Goal: Task Accomplishment & Management: Use online tool/utility

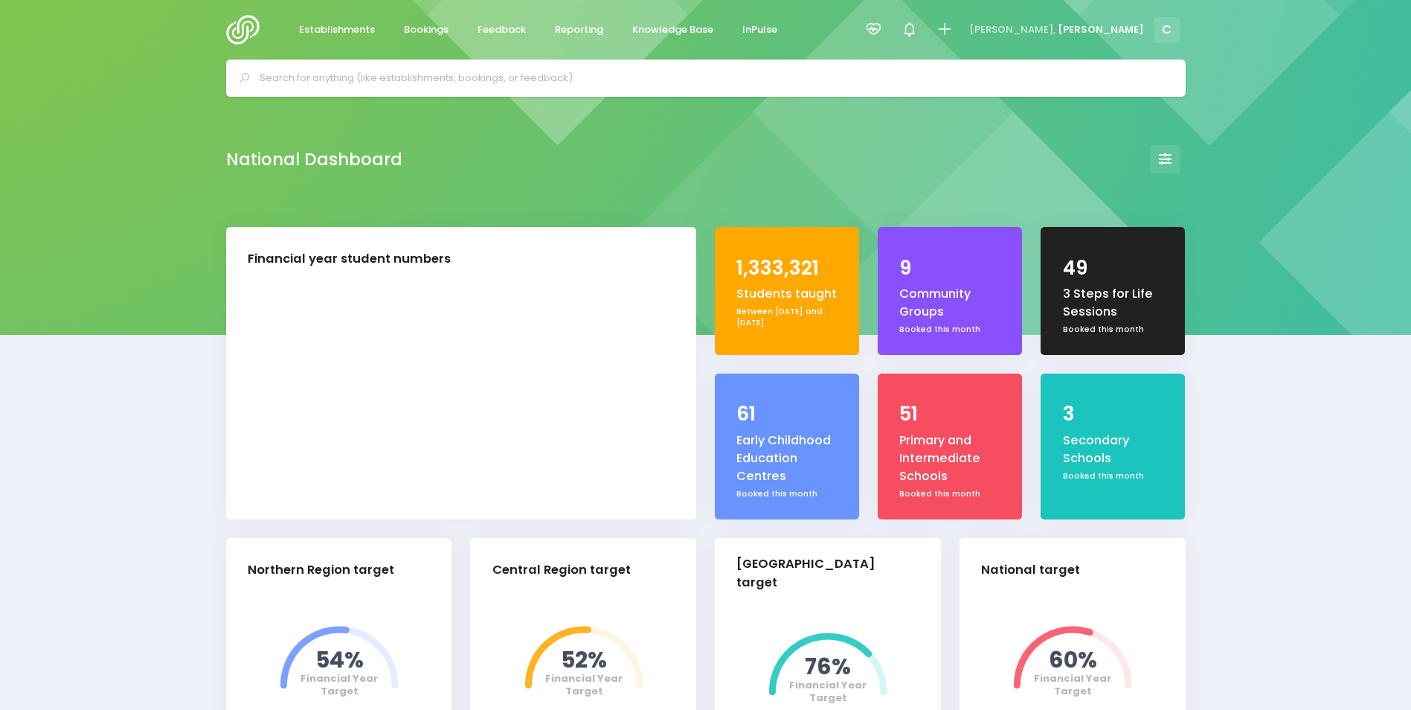
select select "5"
click at [574, 28] on span "Reporting" at bounding box center [579, 29] width 48 height 15
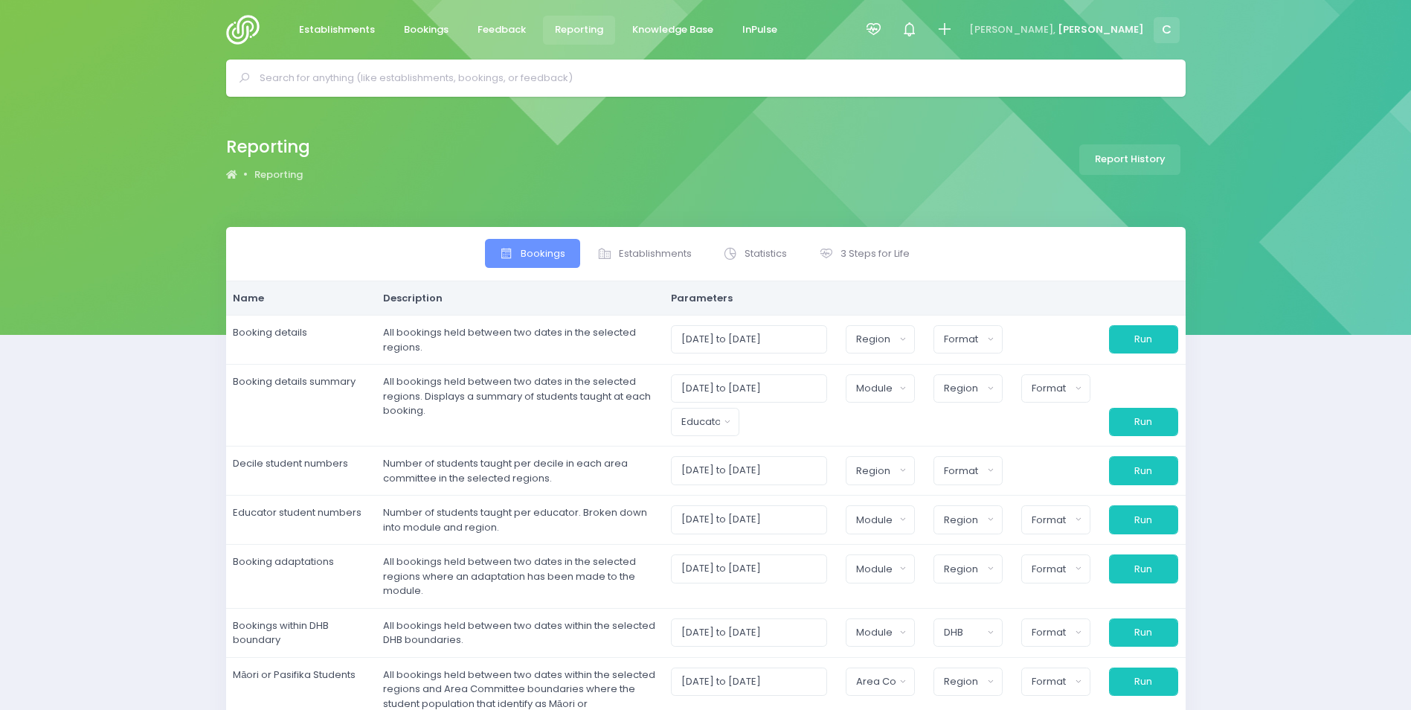
select select
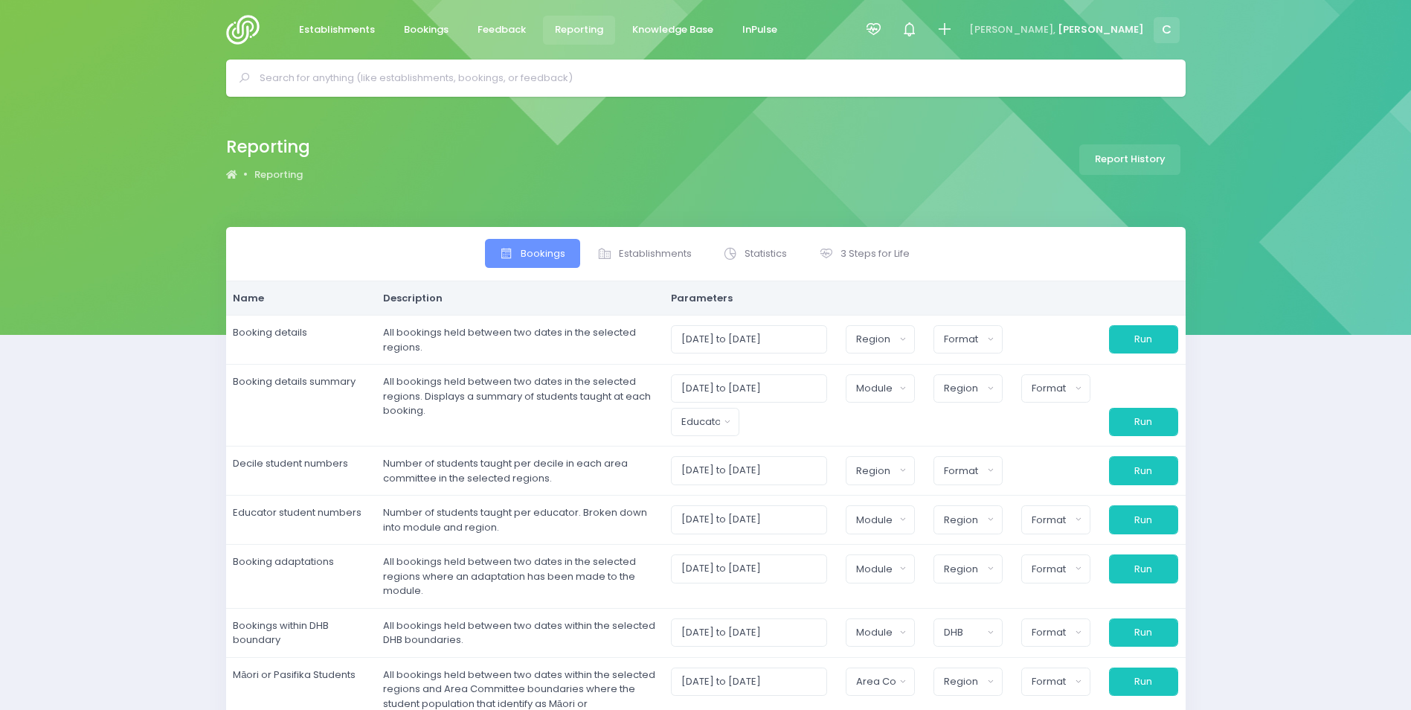
select select
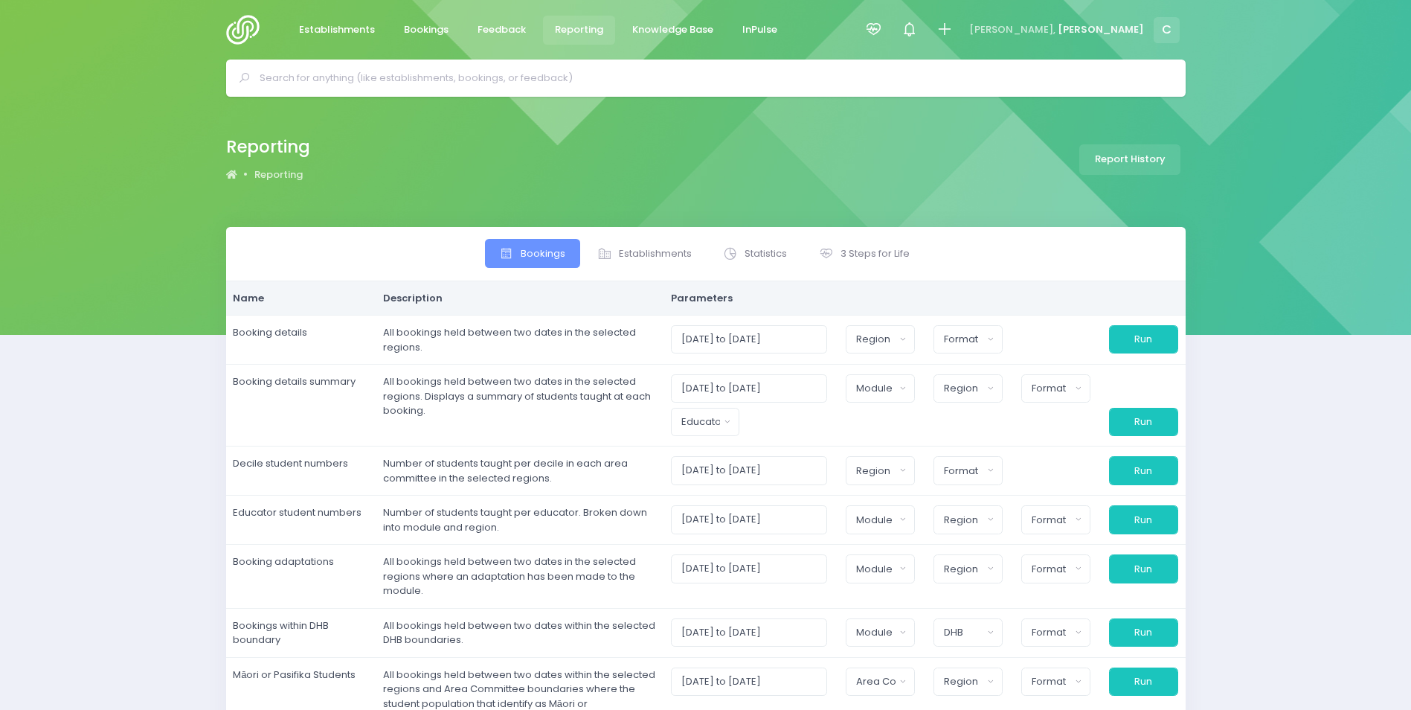
select select
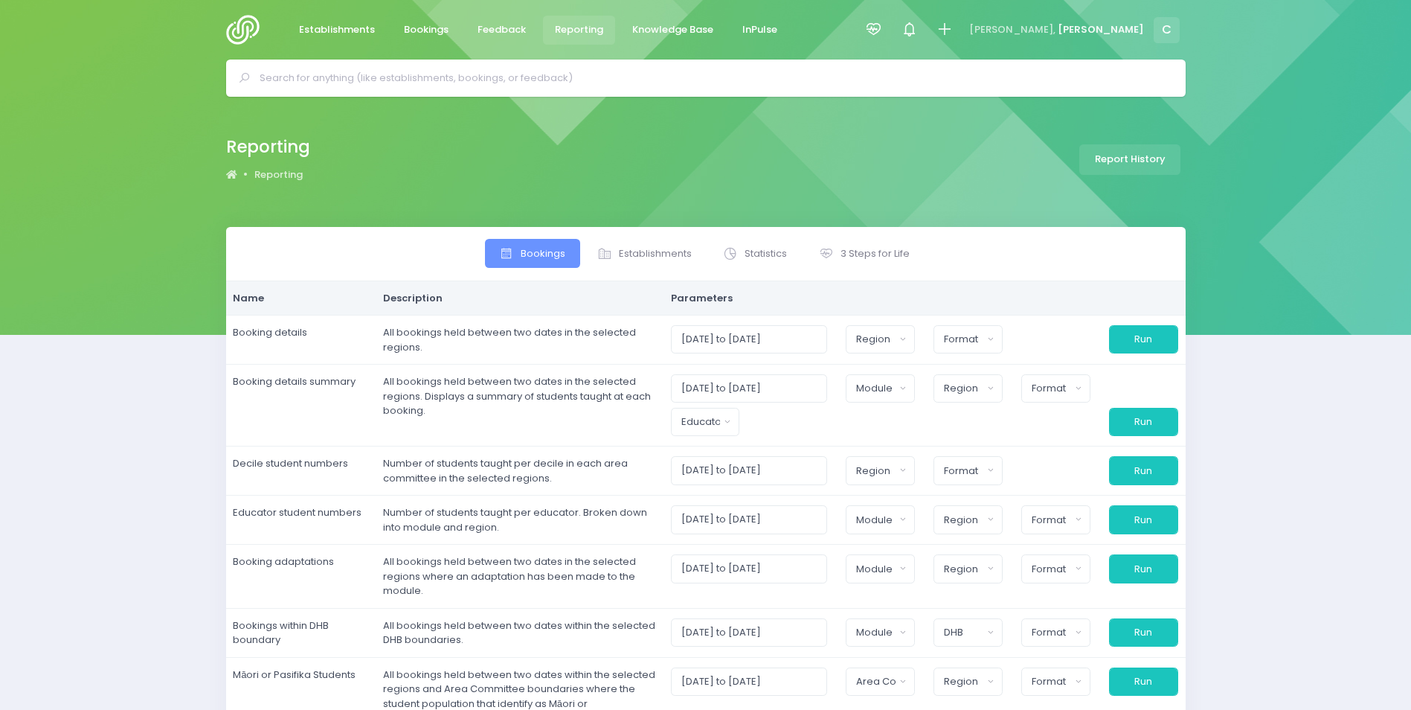
select select
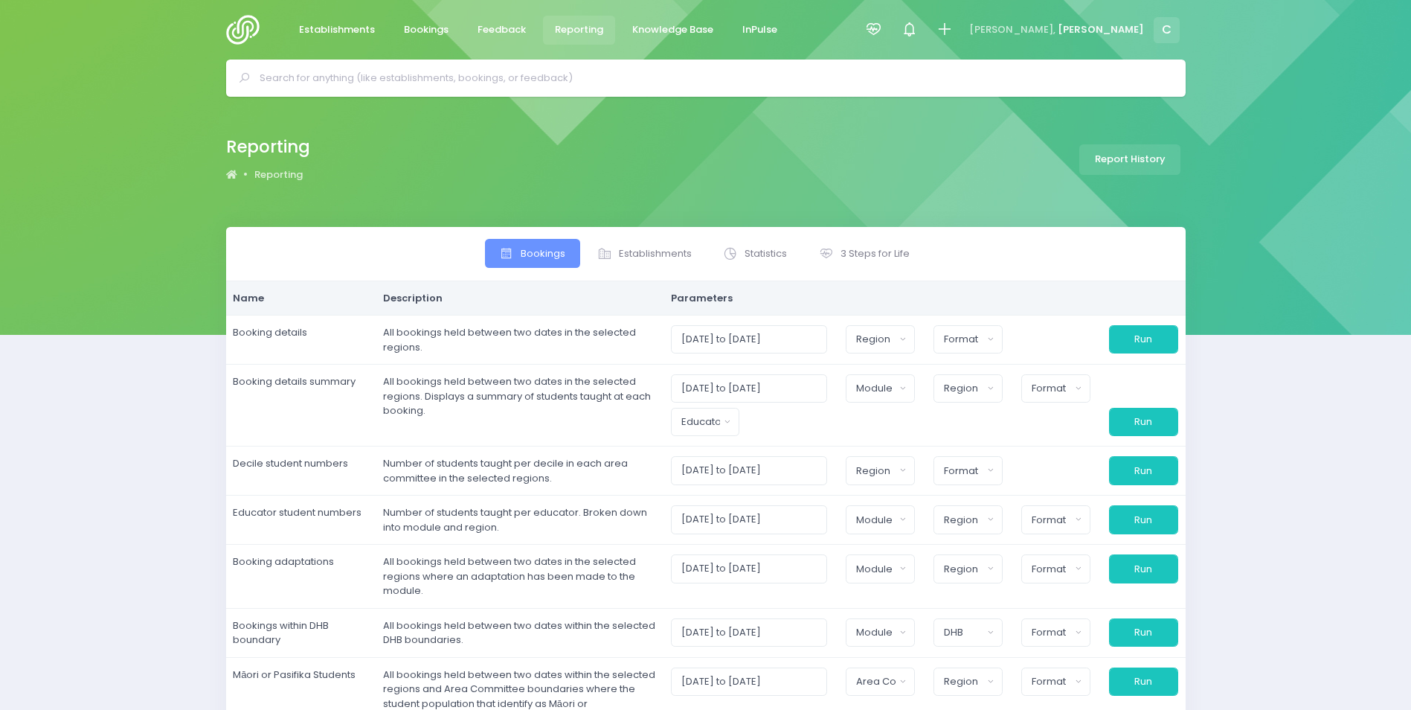
select select
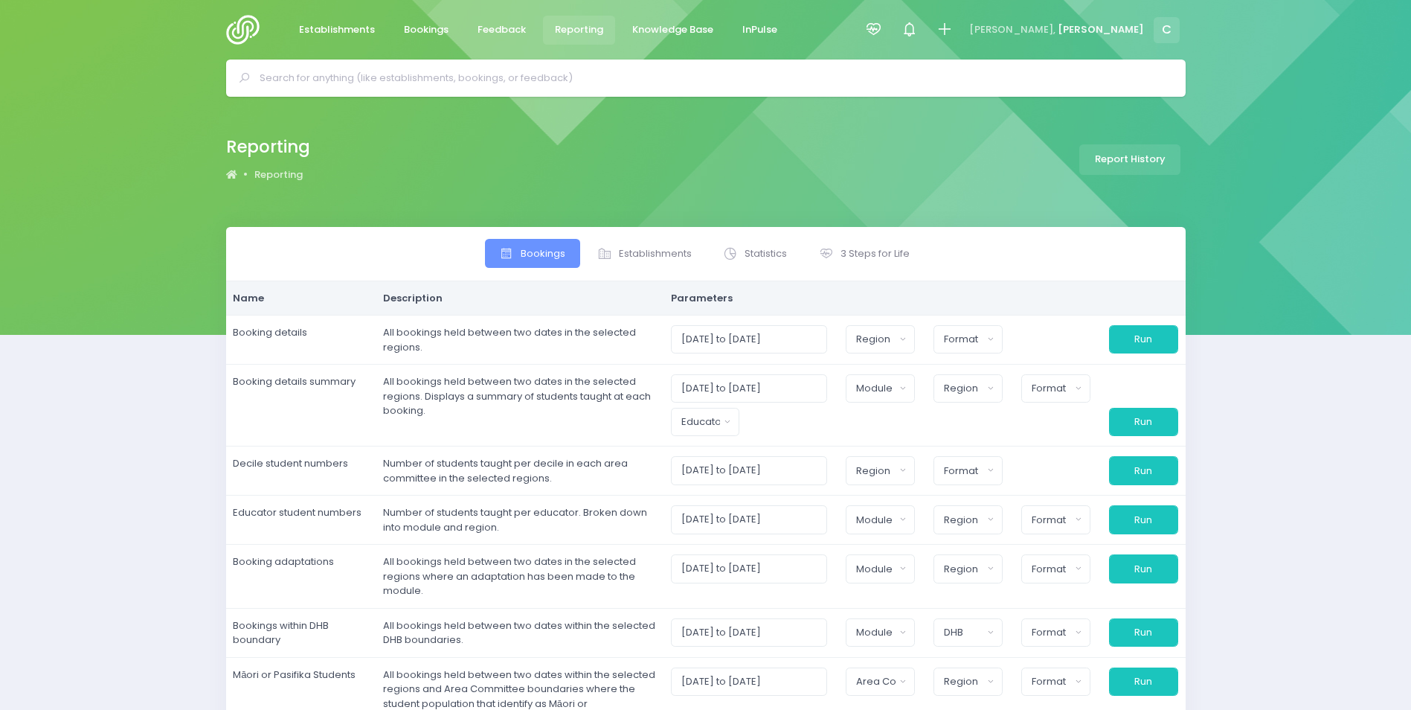
select select
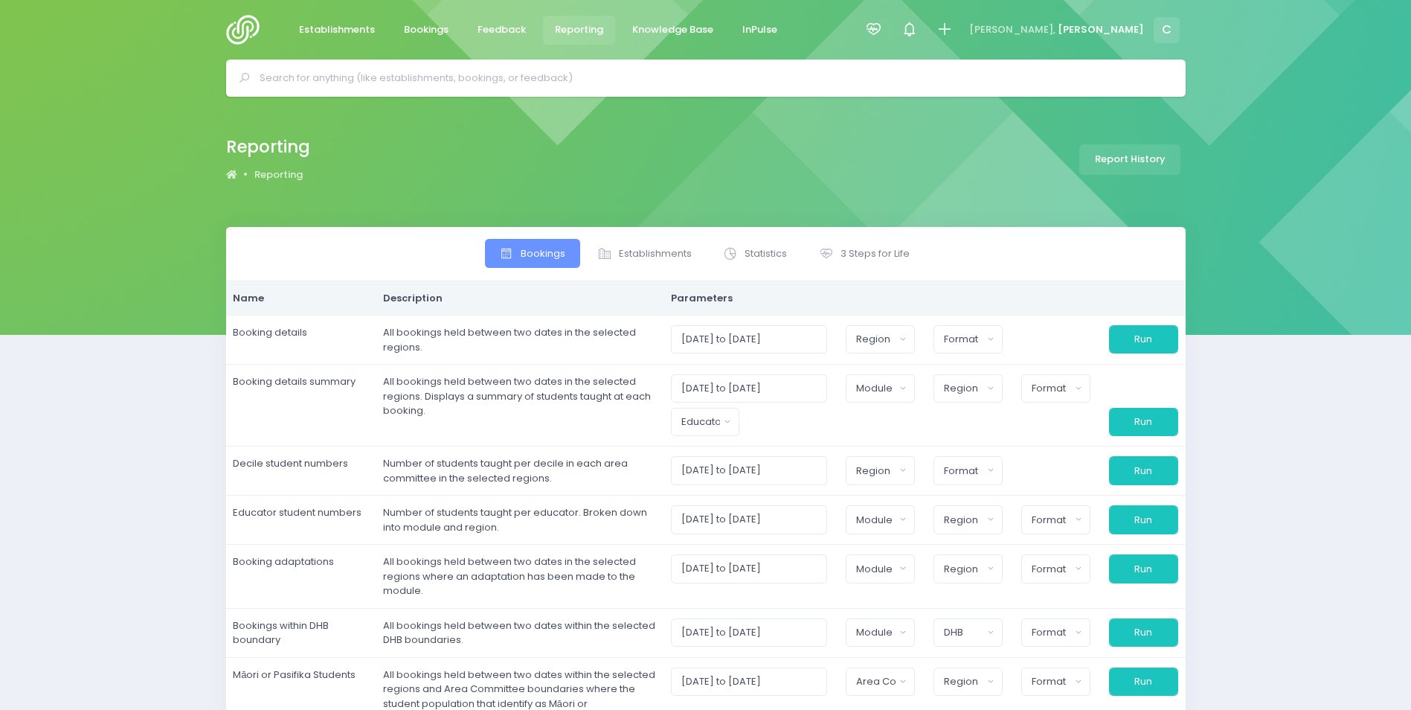
select select
click at [669, 251] on span "Establishments" at bounding box center [655, 253] width 73 height 15
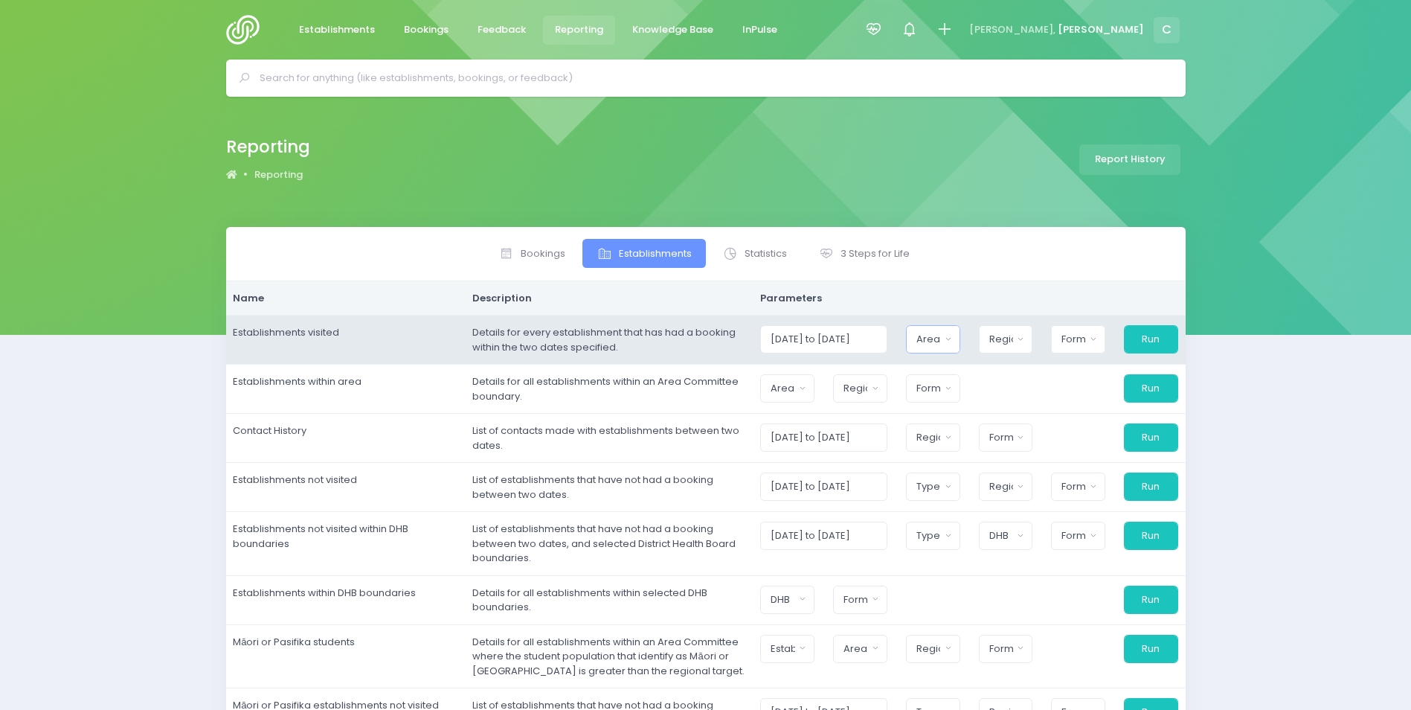
click at [954, 341] on button "Area Committee" at bounding box center [933, 339] width 54 height 28
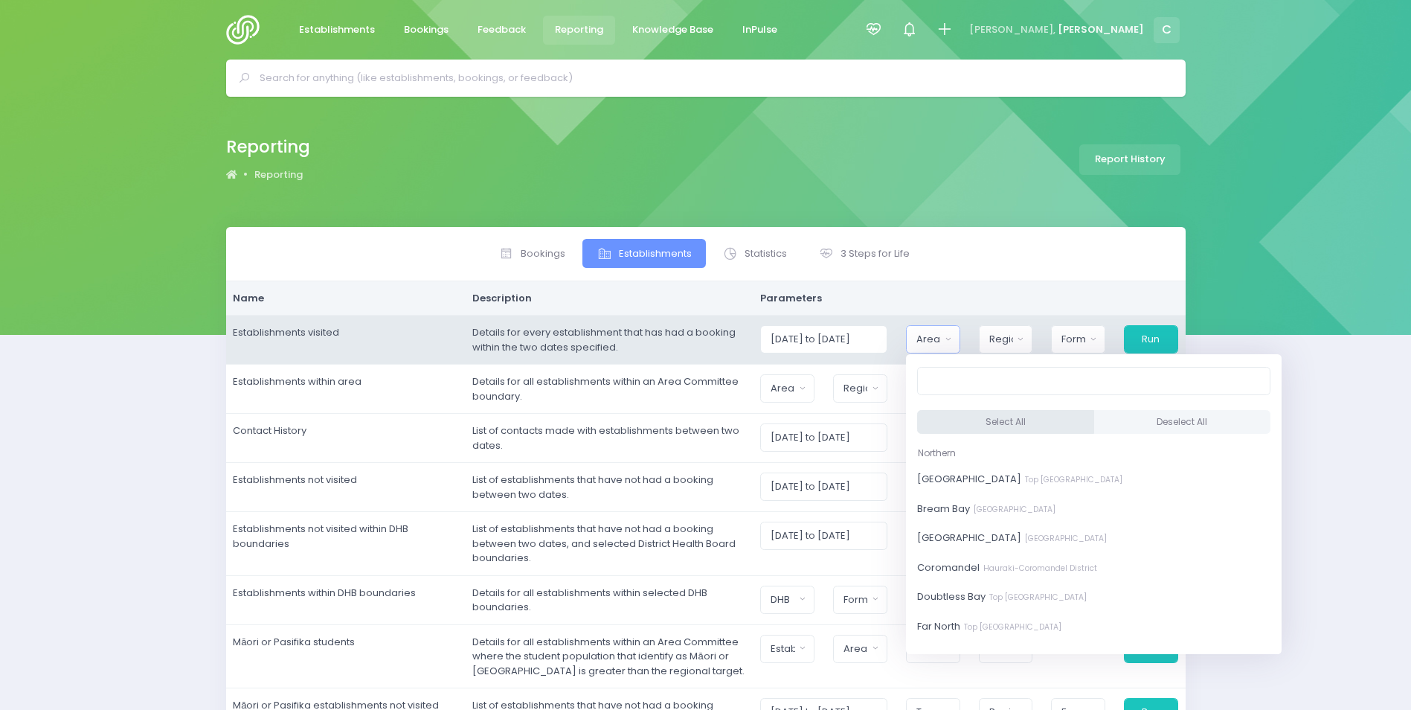
click at [991, 417] on button "Select All" at bounding box center [1005, 422] width 177 height 25
select select "[GEOGRAPHIC_DATA]"
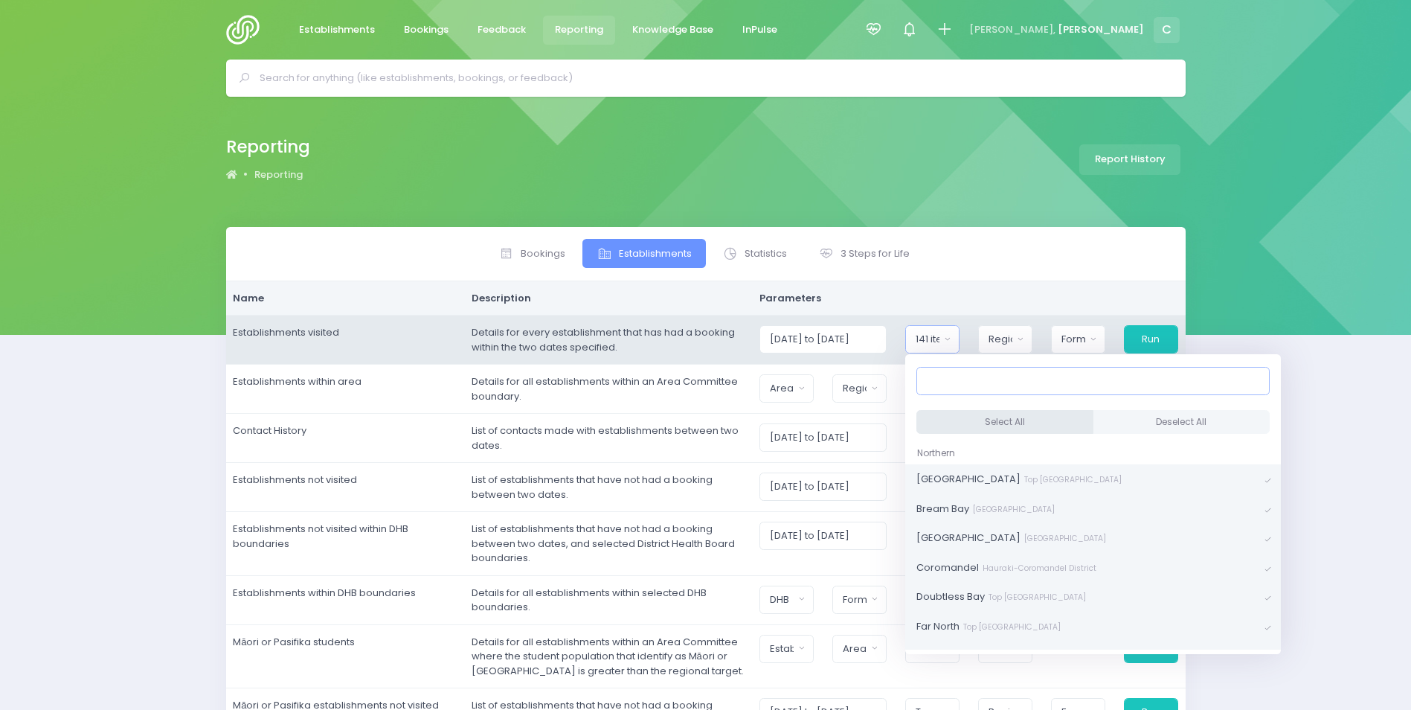
scroll to position [3, 0]
click at [1013, 335] on div "Region" at bounding box center [1001, 339] width 25 height 15
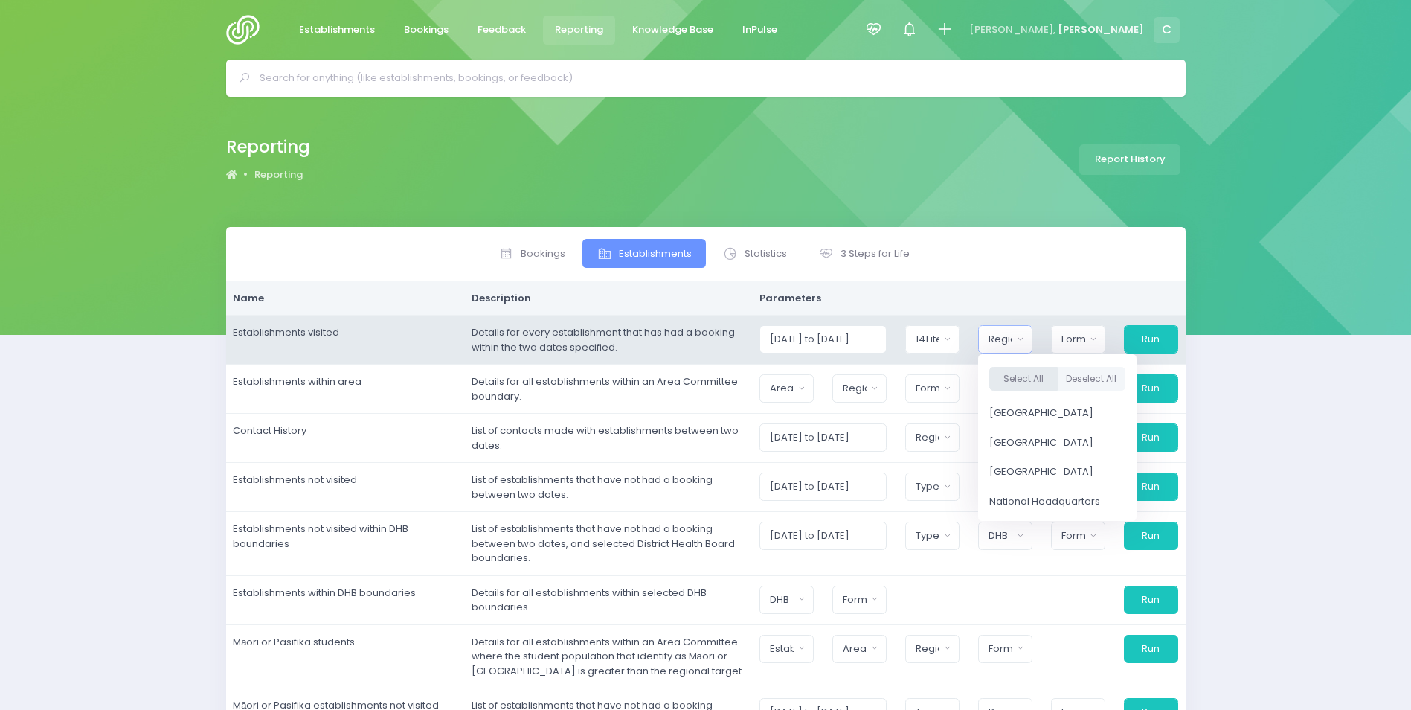
drag, startPoint x: 1025, startPoint y: 376, endPoint x: 1027, endPoint y: 369, distance: 7.6
click at [1026, 372] on button "Select All" at bounding box center [1023, 379] width 68 height 25
select select "Northern"
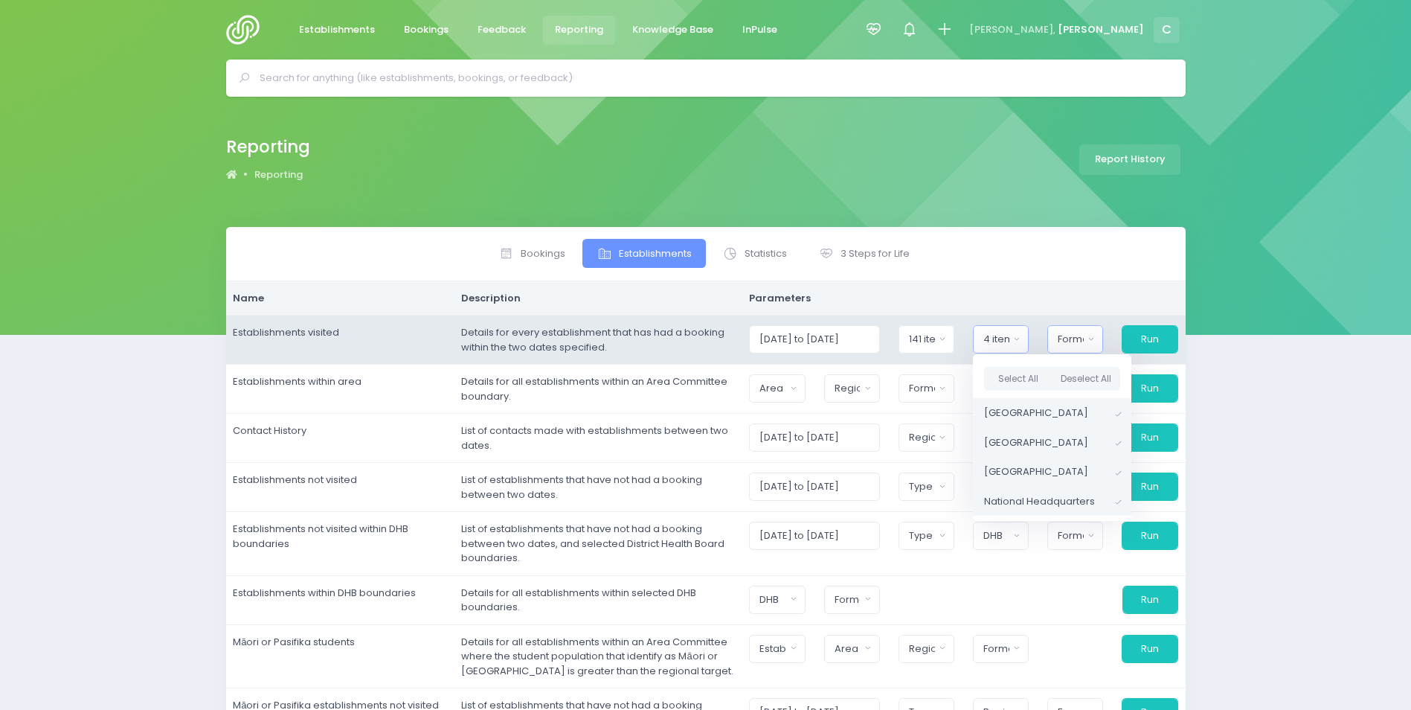
click at [1078, 335] on div "Format" at bounding box center [1071, 339] width 26 height 15
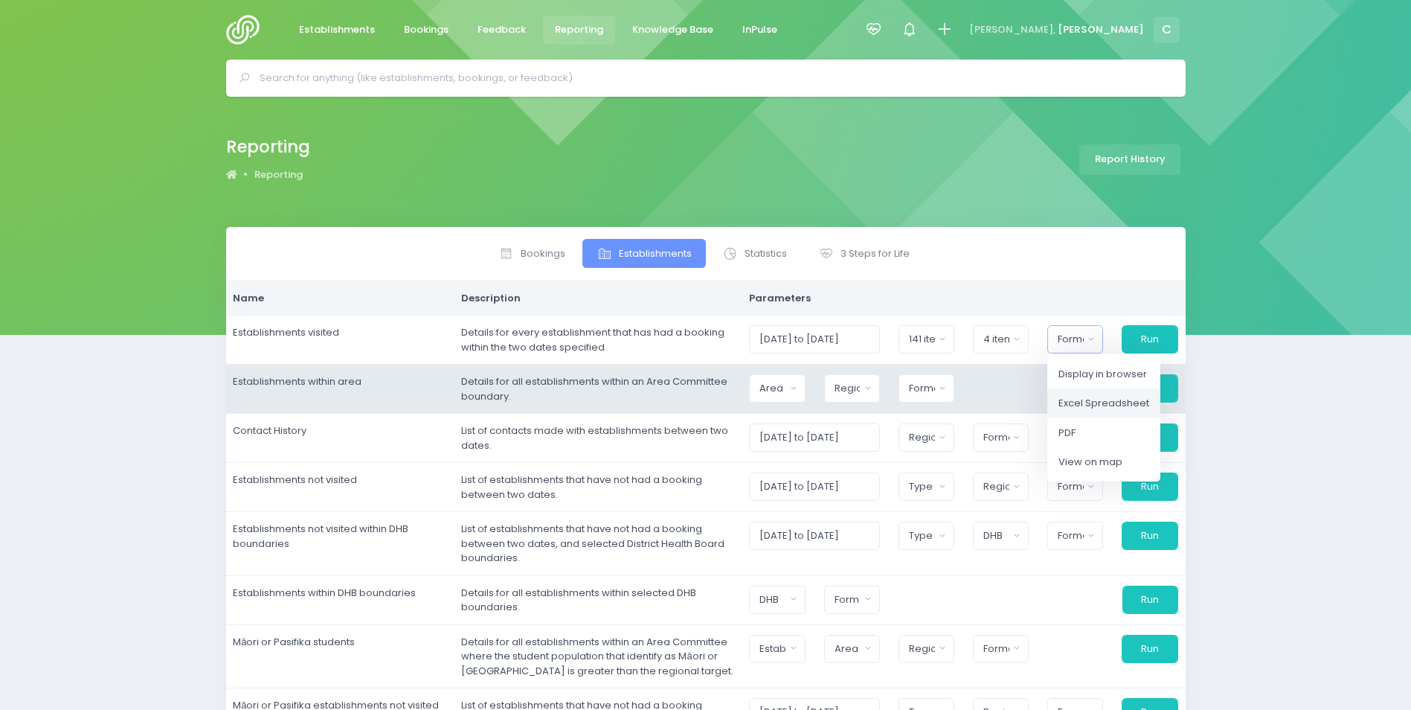
click at [1088, 399] on span "Excel Spreadsheet" at bounding box center [1104, 403] width 91 height 15
select select "excel"
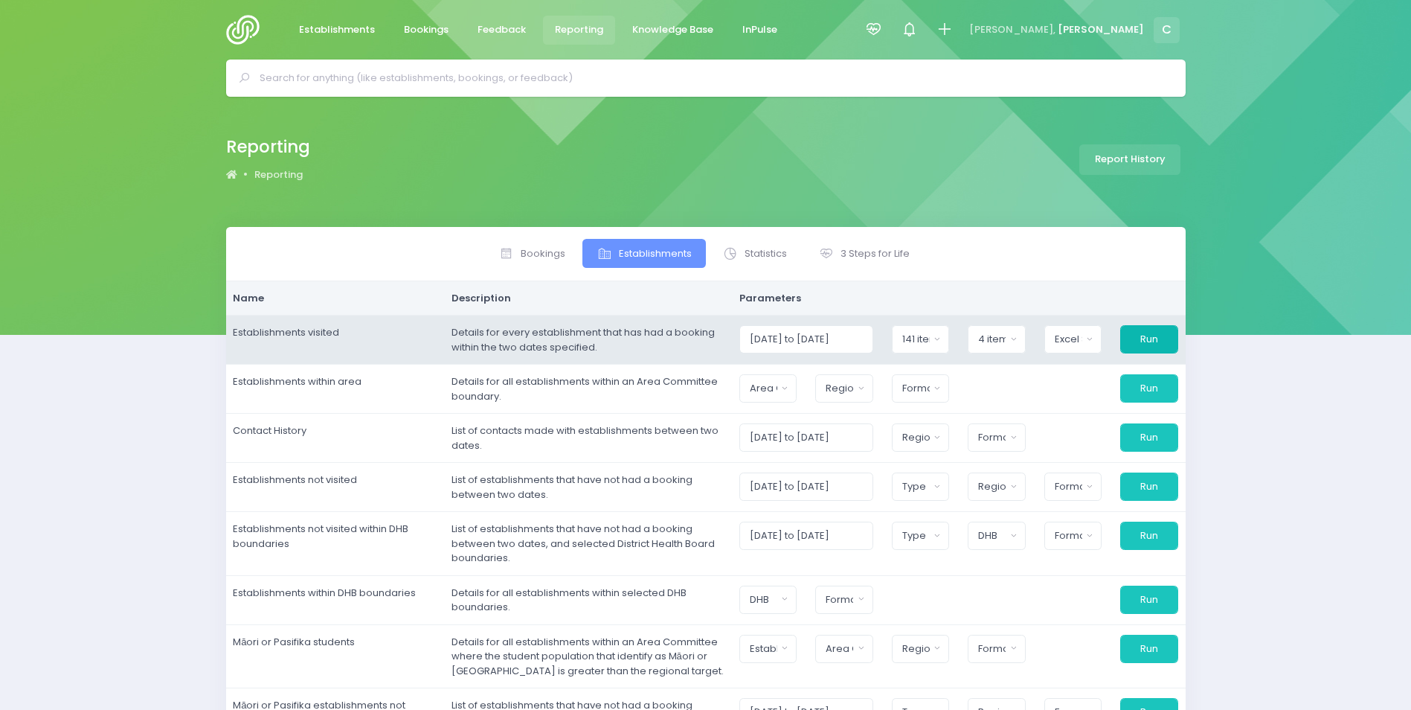
click at [1153, 341] on button "Run" at bounding box center [1149, 339] width 58 height 28
click at [797, 339] on input "[DATE] to [DATE]" at bounding box center [806, 339] width 134 height 28
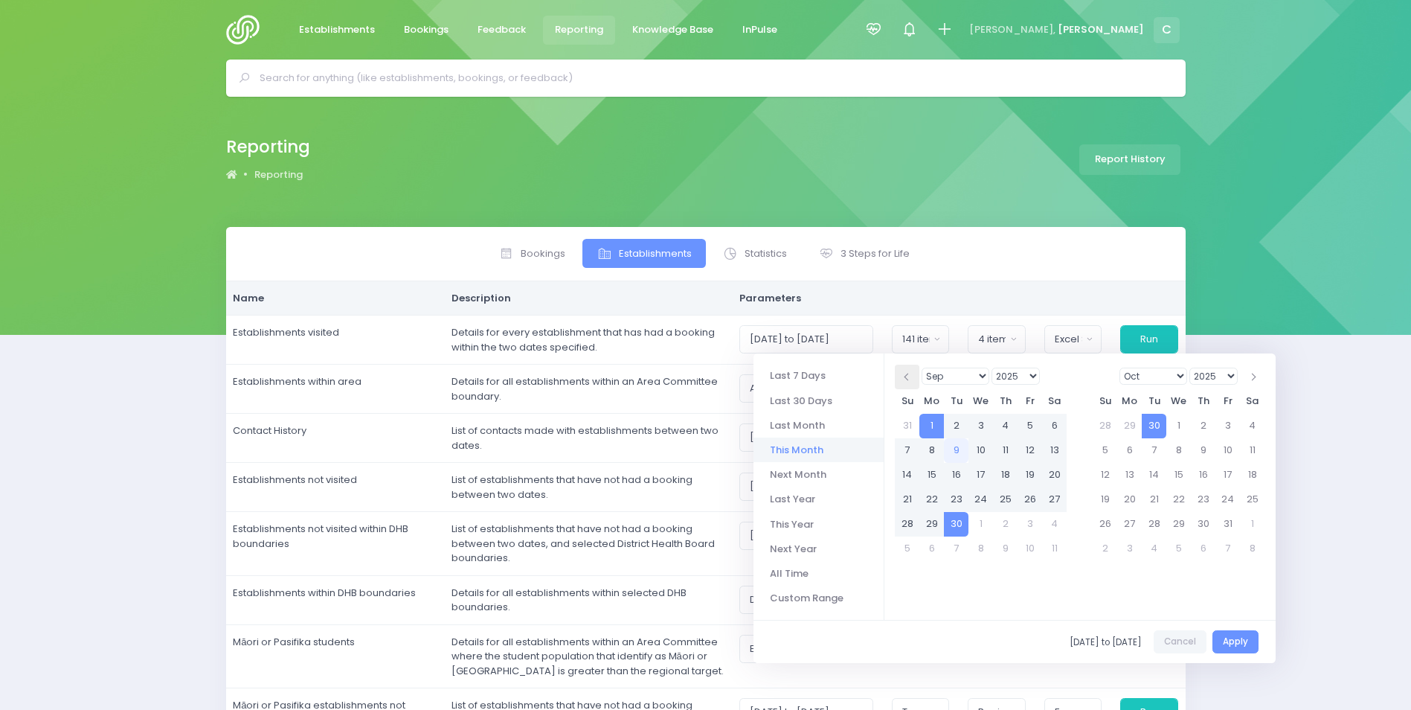
click at [906, 376] on span at bounding box center [907, 376] width 7 height 7
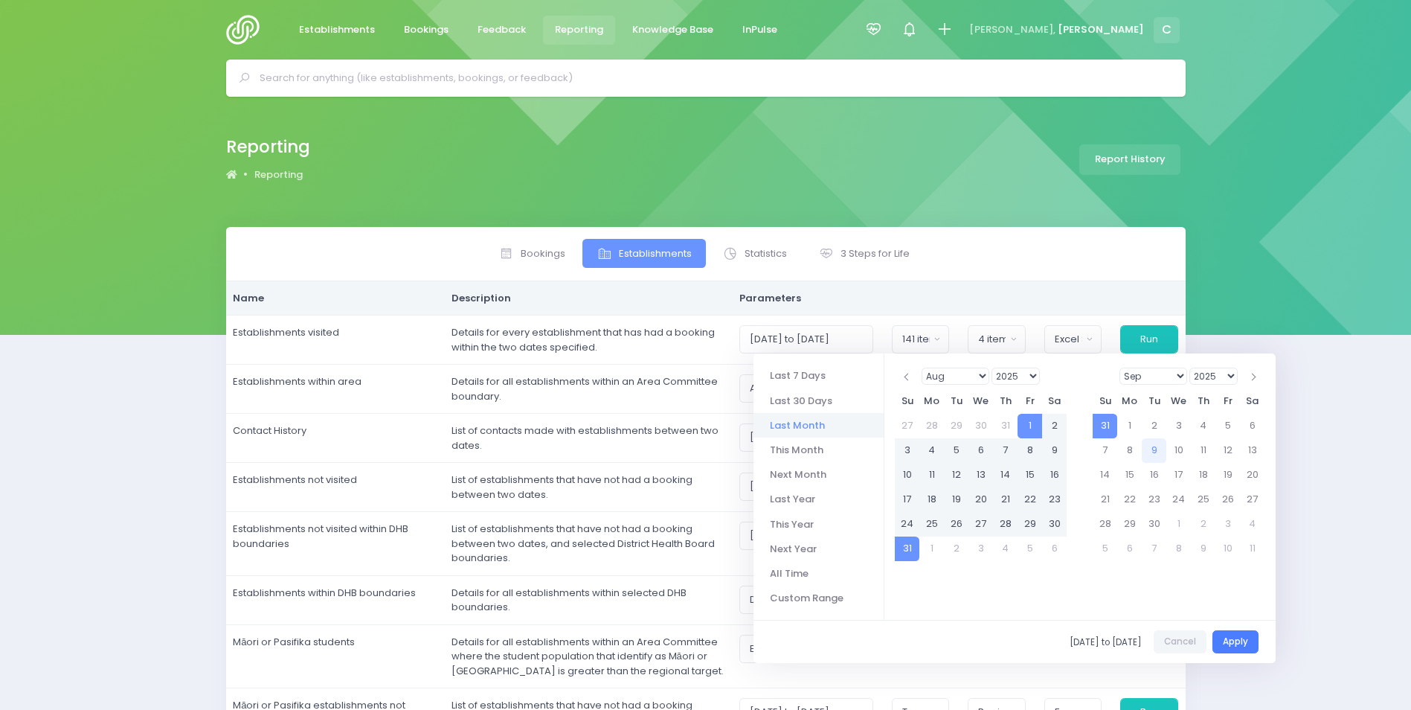
click at [1229, 639] on button "Apply" at bounding box center [1236, 641] width 46 height 23
type input "[DATE] to [DATE]"
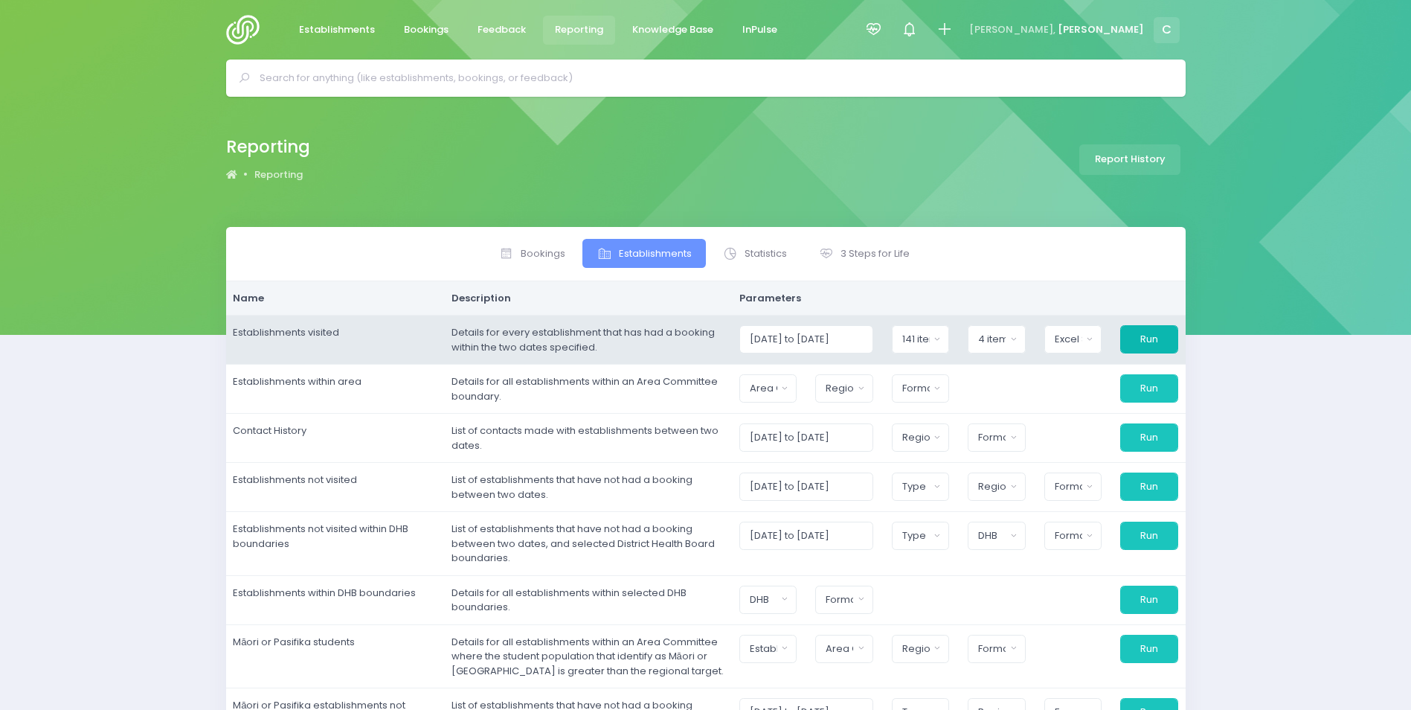
click at [1139, 334] on button "Run" at bounding box center [1149, 339] width 58 height 28
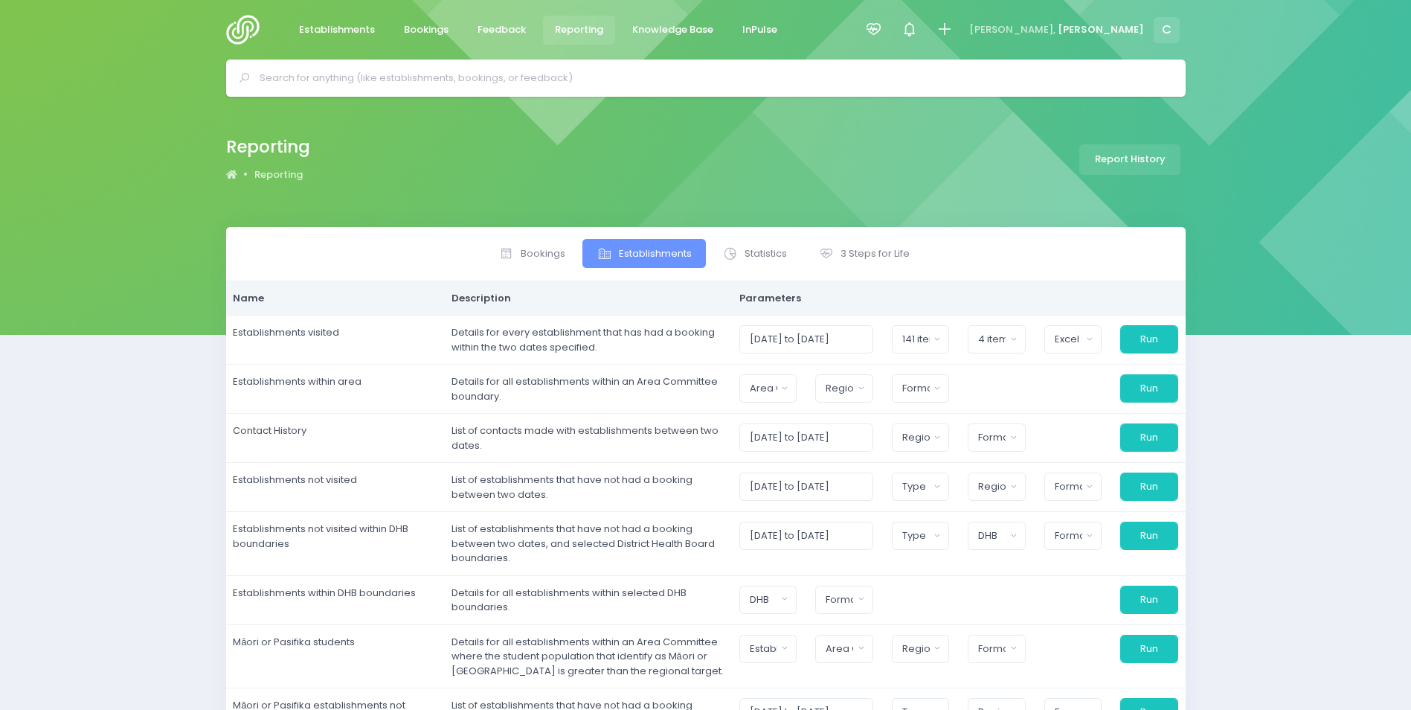
click at [650, 251] on span "Establishments" at bounding box center [655, 253] width 73 height 15
click at [882, 29] on icon at bounding box center [873, 29] width 17 height 17
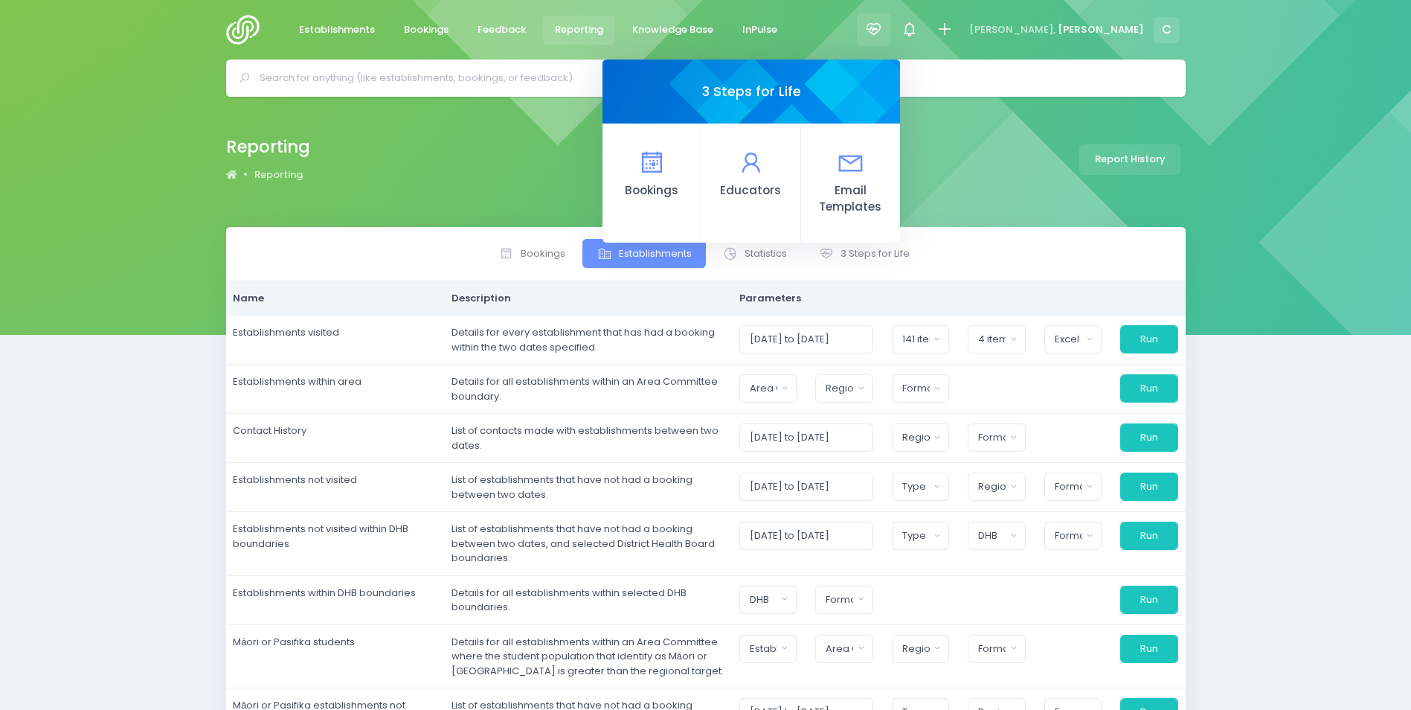
click at [576, 28] on span "Reporting" at bounding box center [579, 29] width 48 height 15
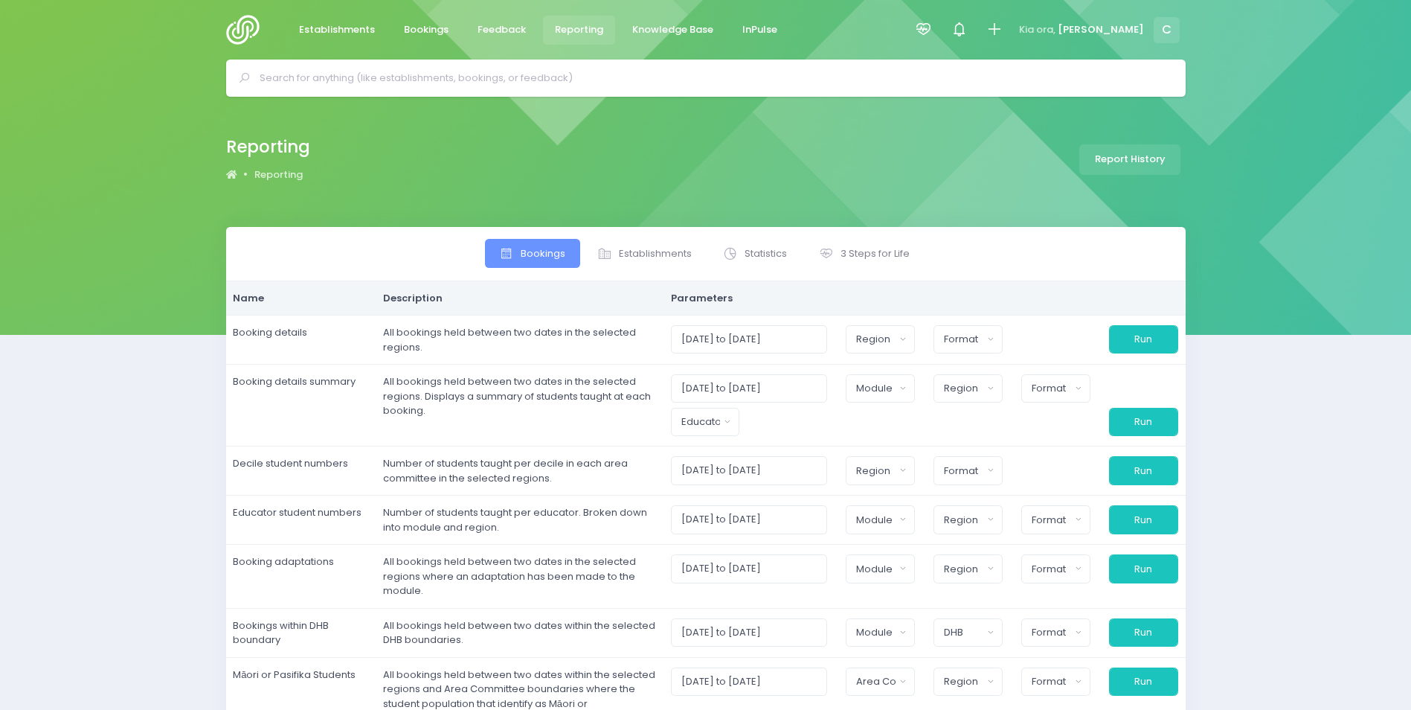
select select
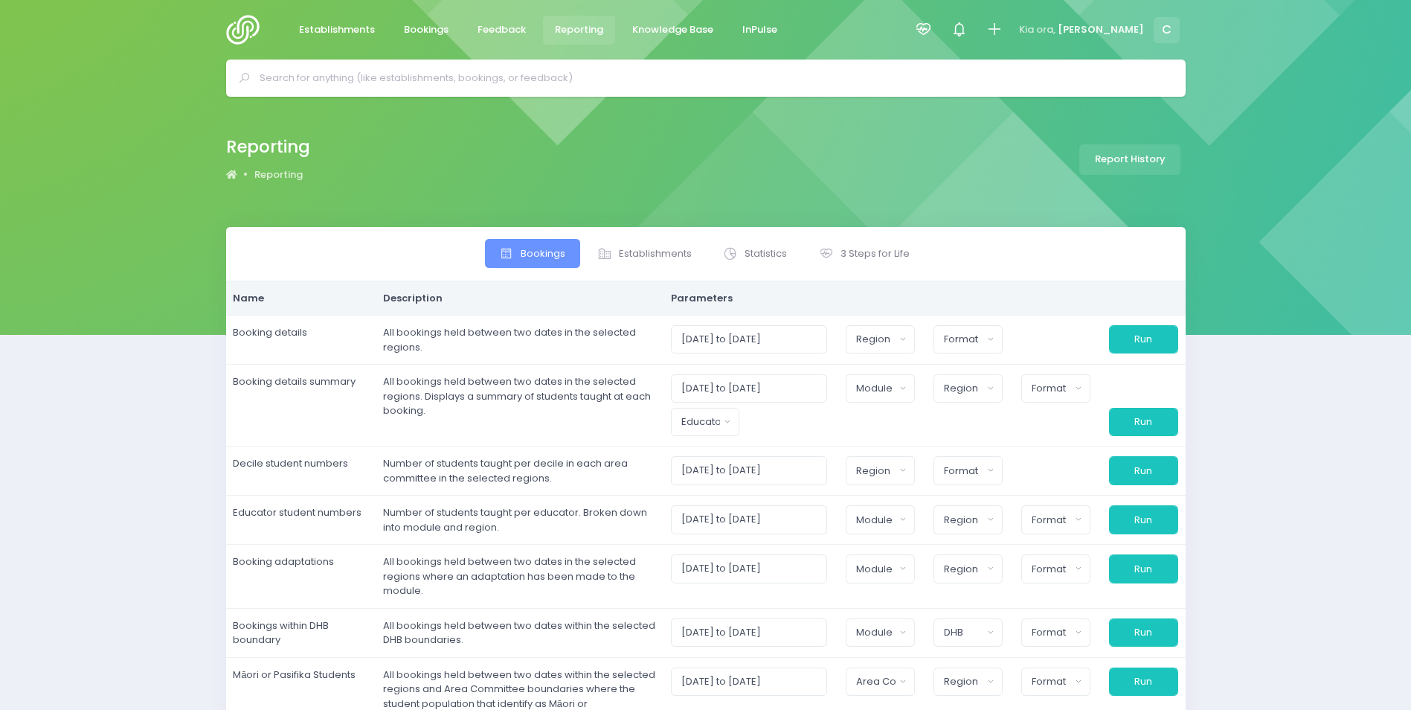
select select
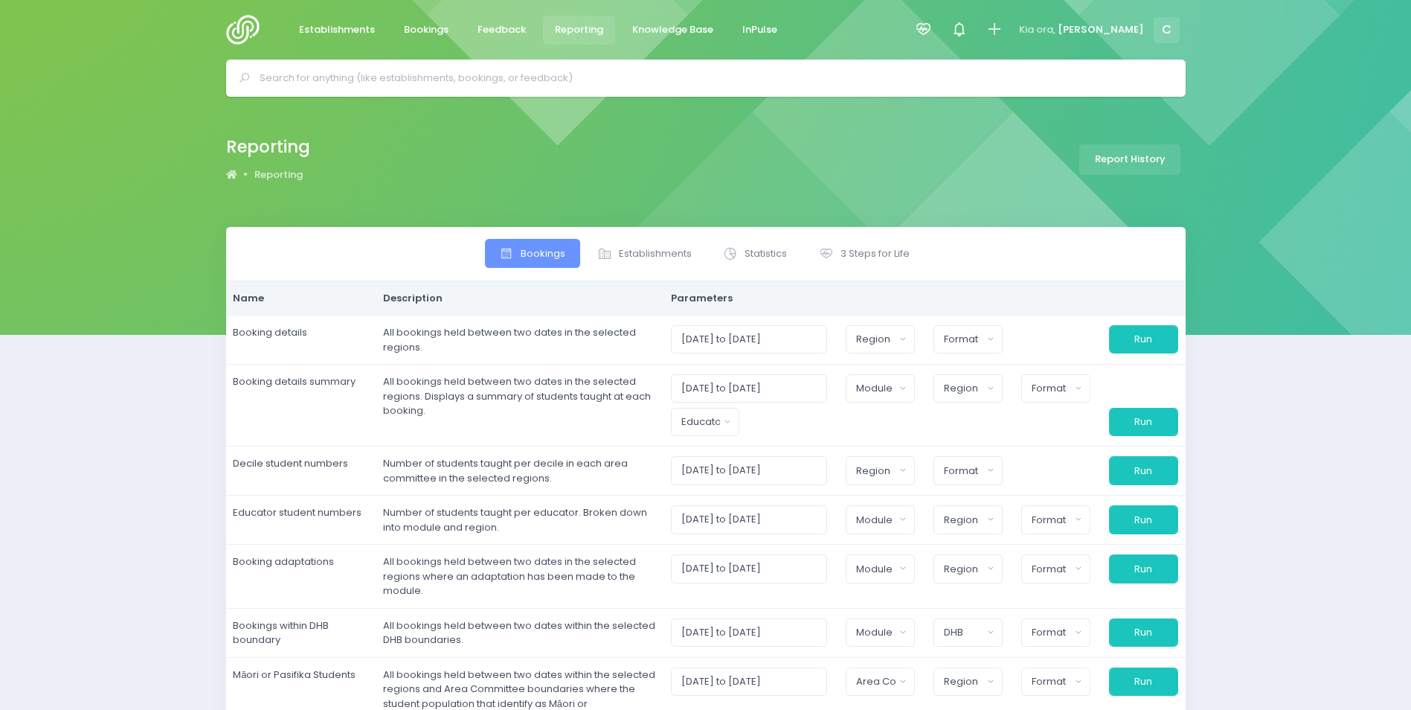
select select
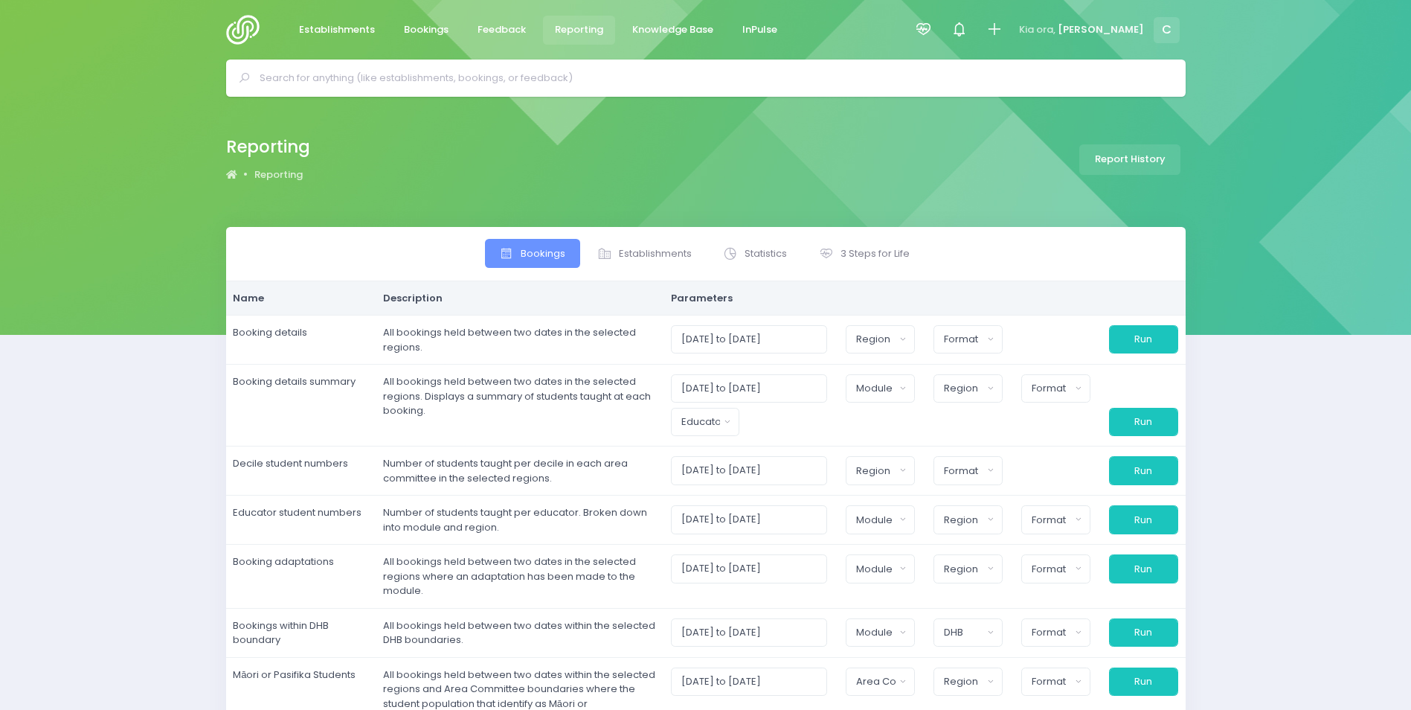
select select
click at [887, 249] on span "3 Steps for Life" at bounding box center [875, 253] width 69 height 15
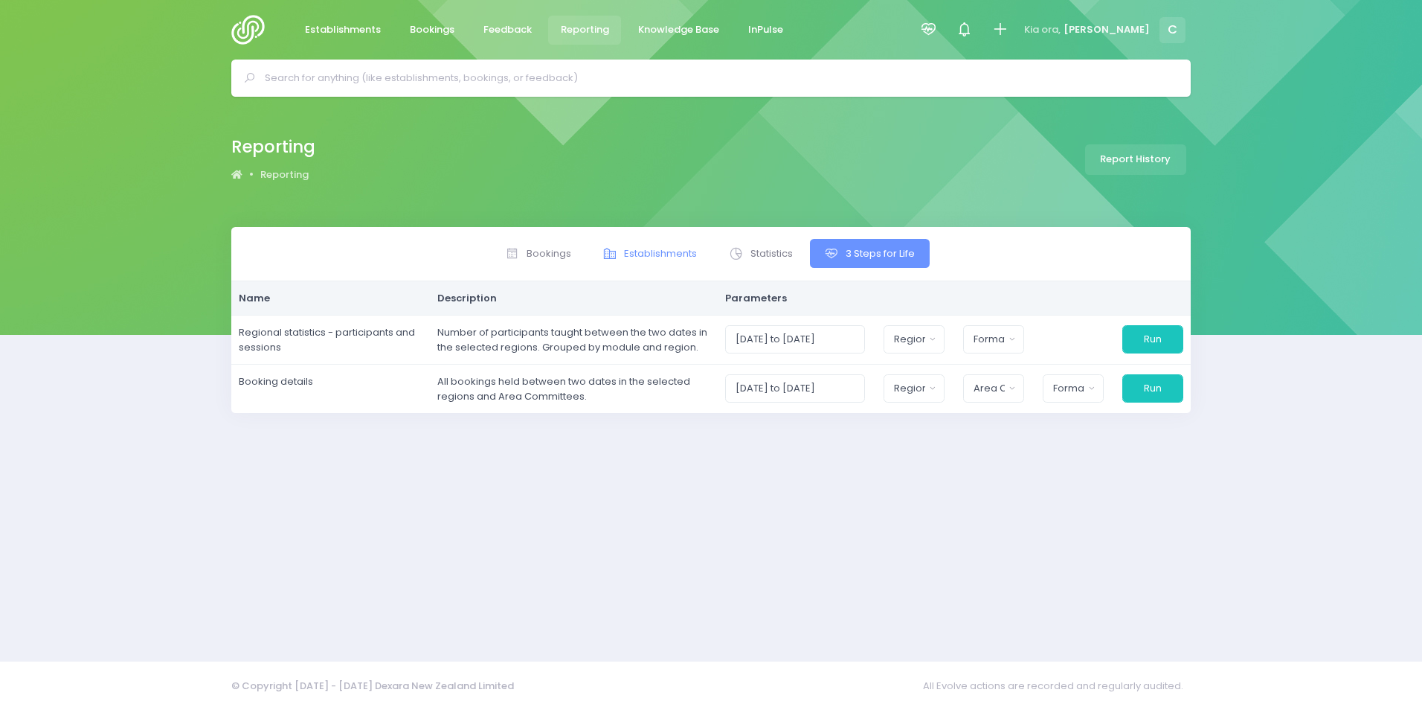
click at [661, 248] on span "Establishments" at bounding box center [660, 253] width 73 height 15
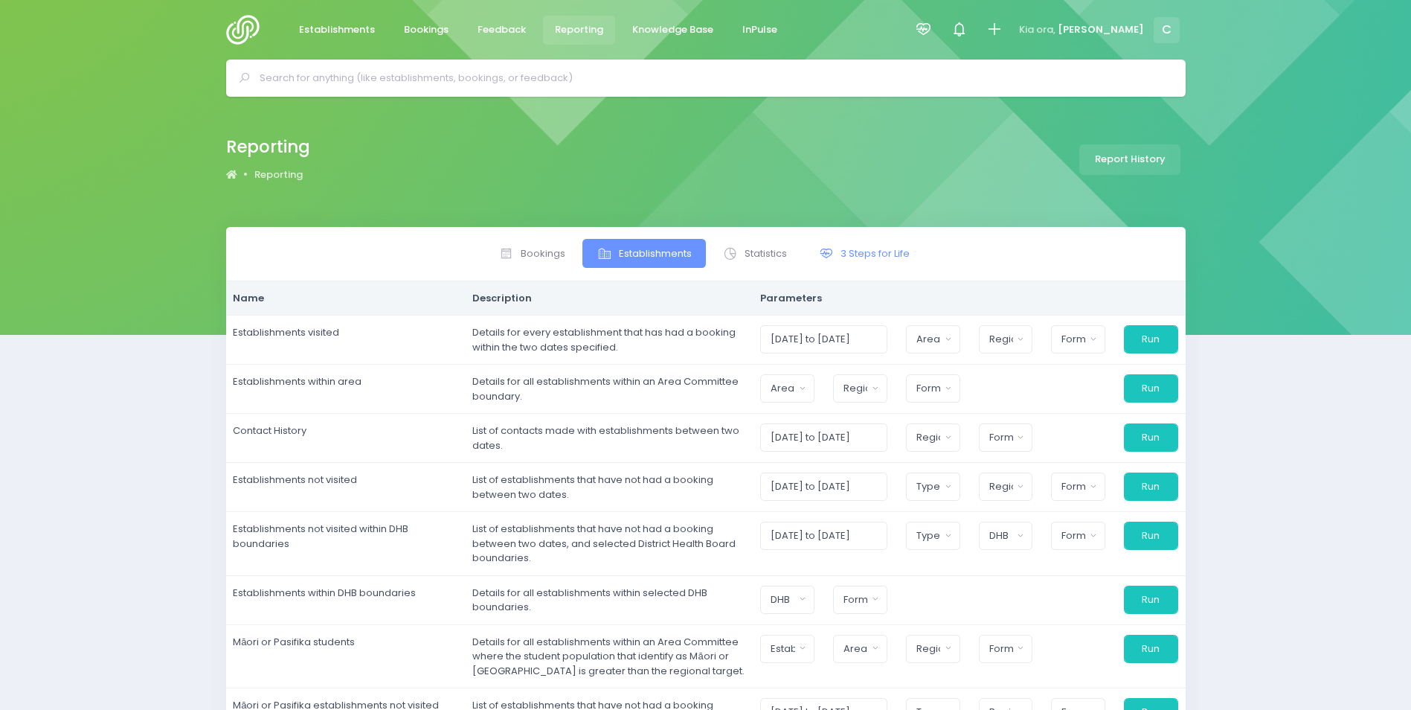
click at [873, 250] on span "3 Steps for Life" at bounding box center [875, 253] width 69 height 15
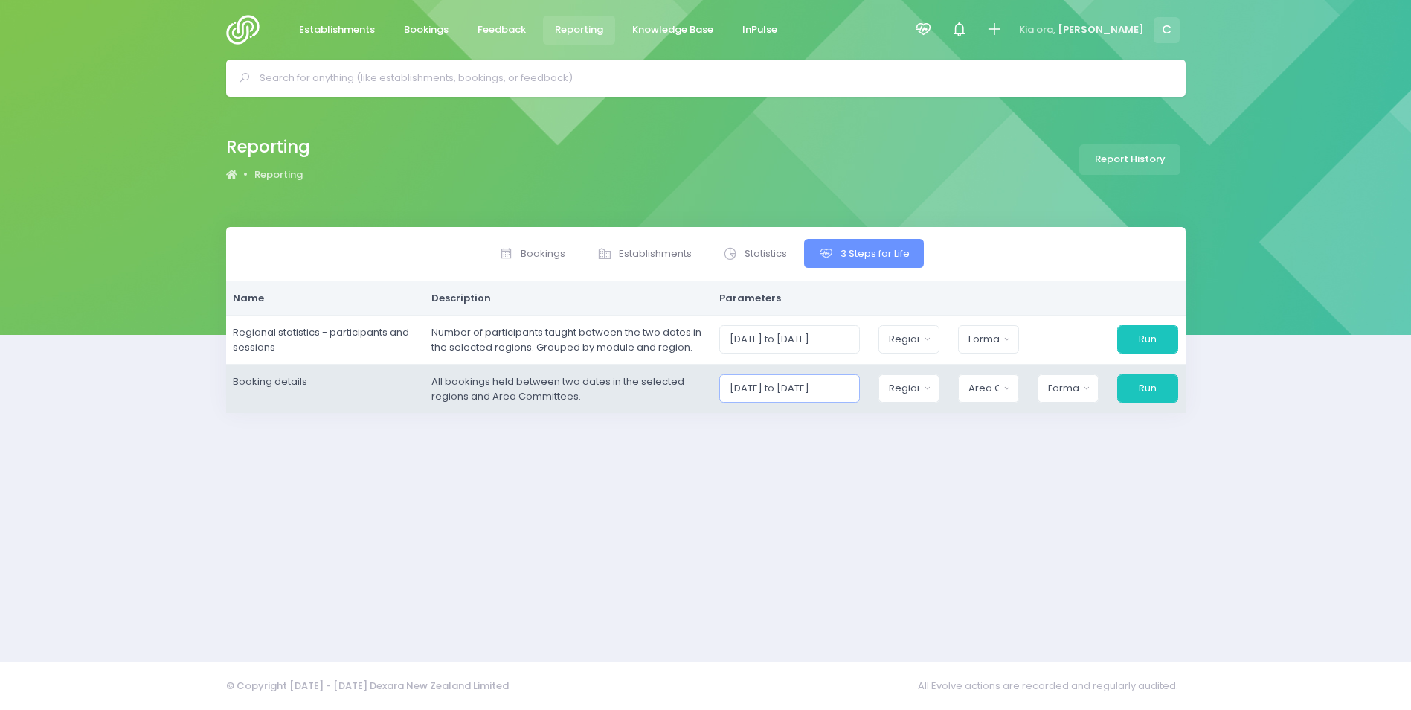
click at [802, 389] on input "[DATE] to [DATE]" at bounding box center [789, 388] width 141 height 28
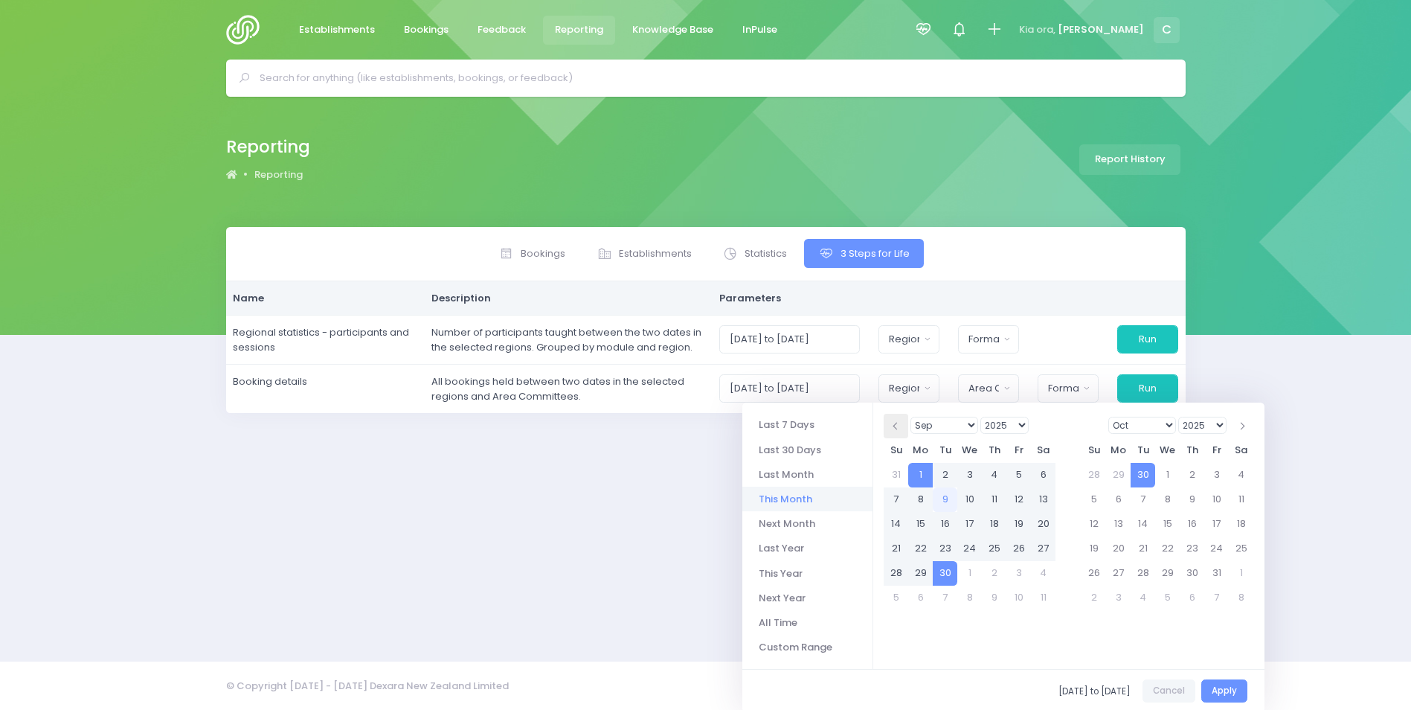
click at [895, 423] on span at bounding box center [896, 426] width 7 height 7
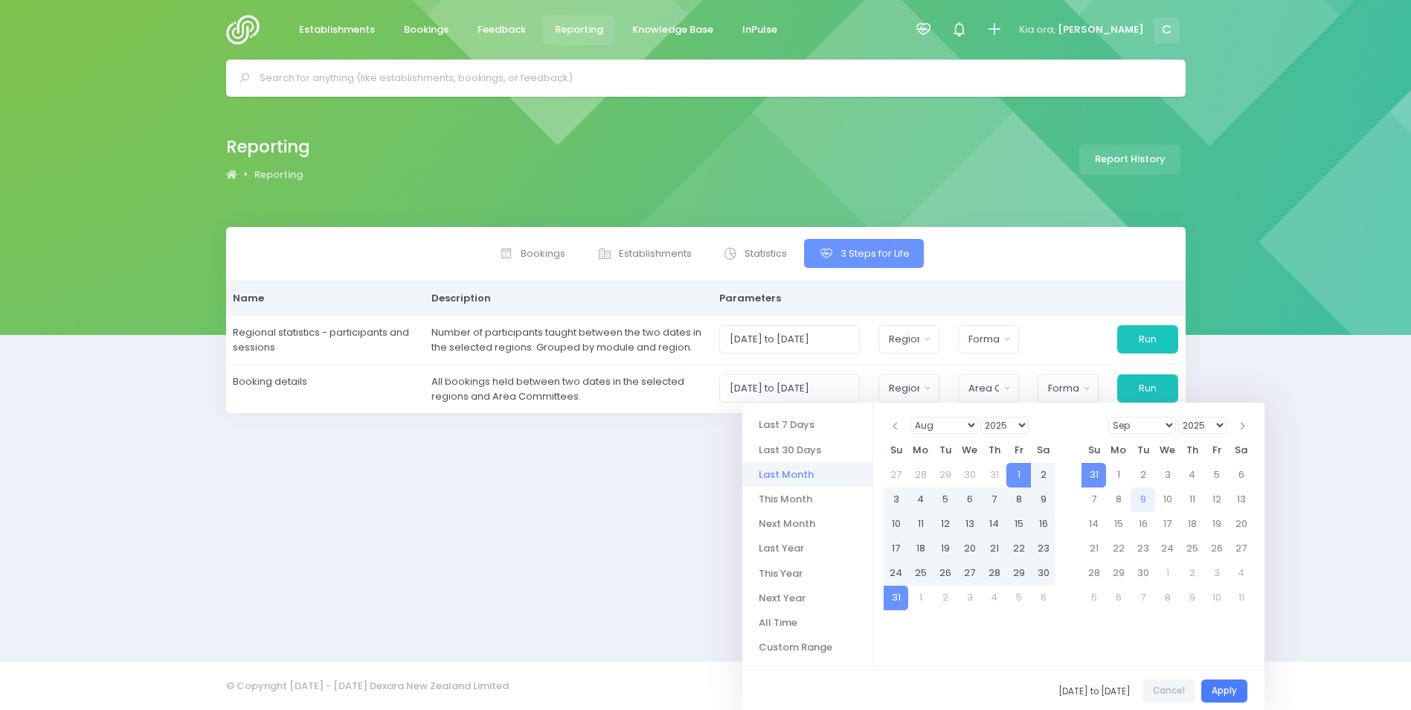
click at [1233, 690] on button "Apply" at bounding box center [1224, 690] width 46 height 23
type input "[DATE] to [DATE]"
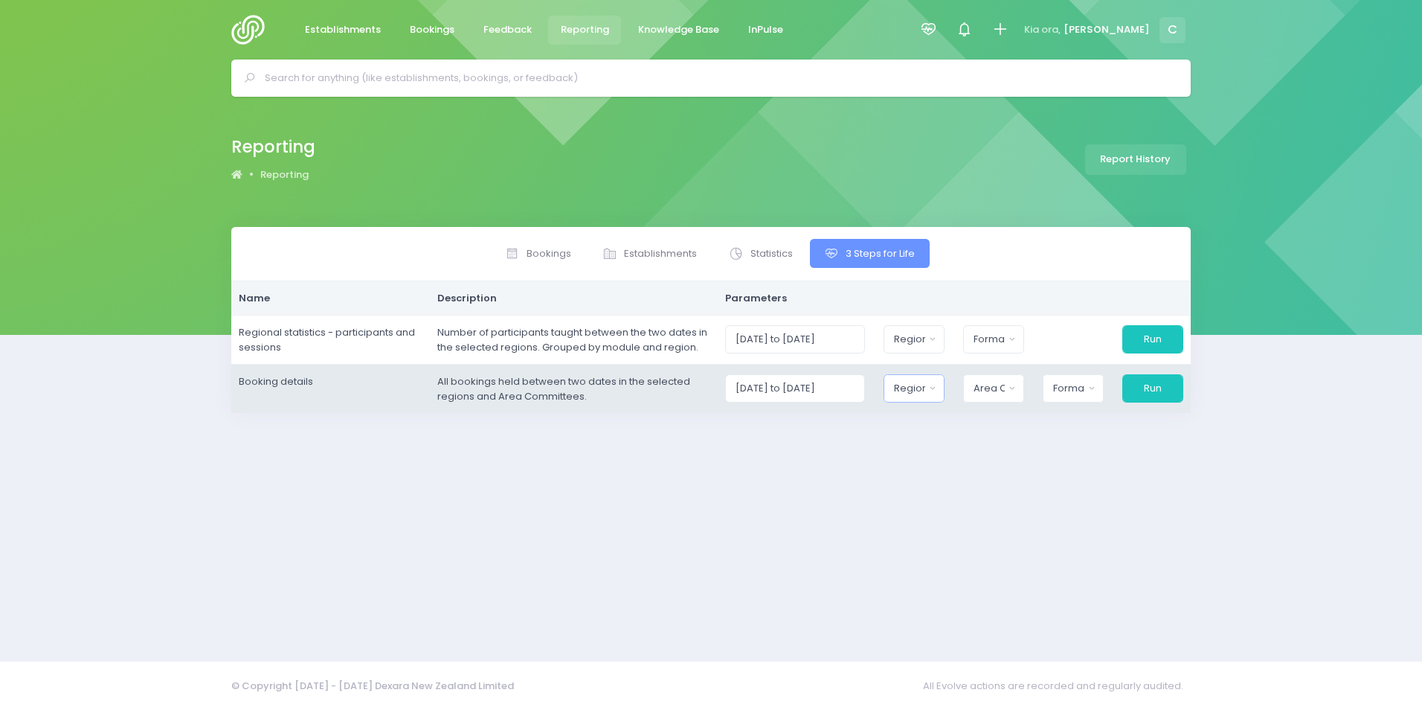
click at [925, 388] on div "Region" at bounding box center [909, 388] width 30 height 15
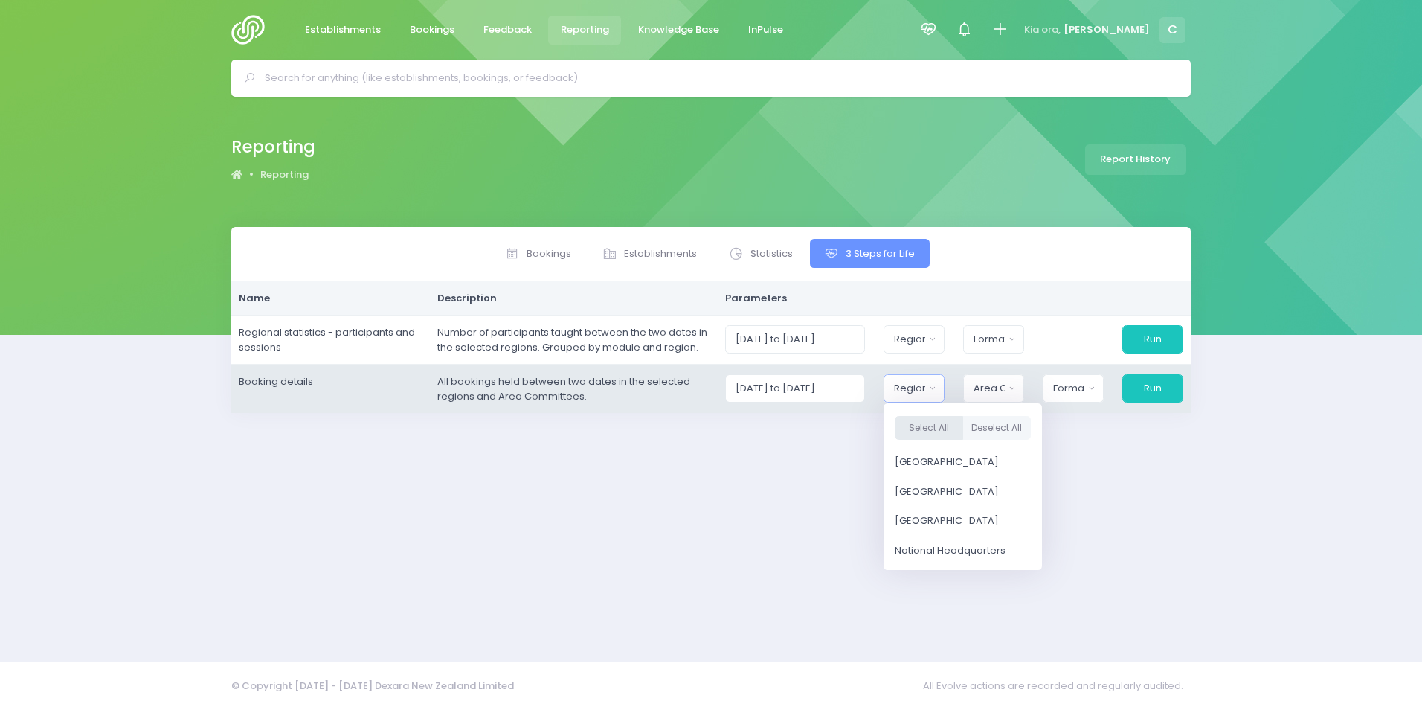
drag, startPoint x: 942, startPoint y: 422, endPoint x: 971, endPoint y: 402, distance: 35.3
click at [942, 421] on button "Select All" at bounding box center [929, 428] width 68 height 25
select select "Northern"
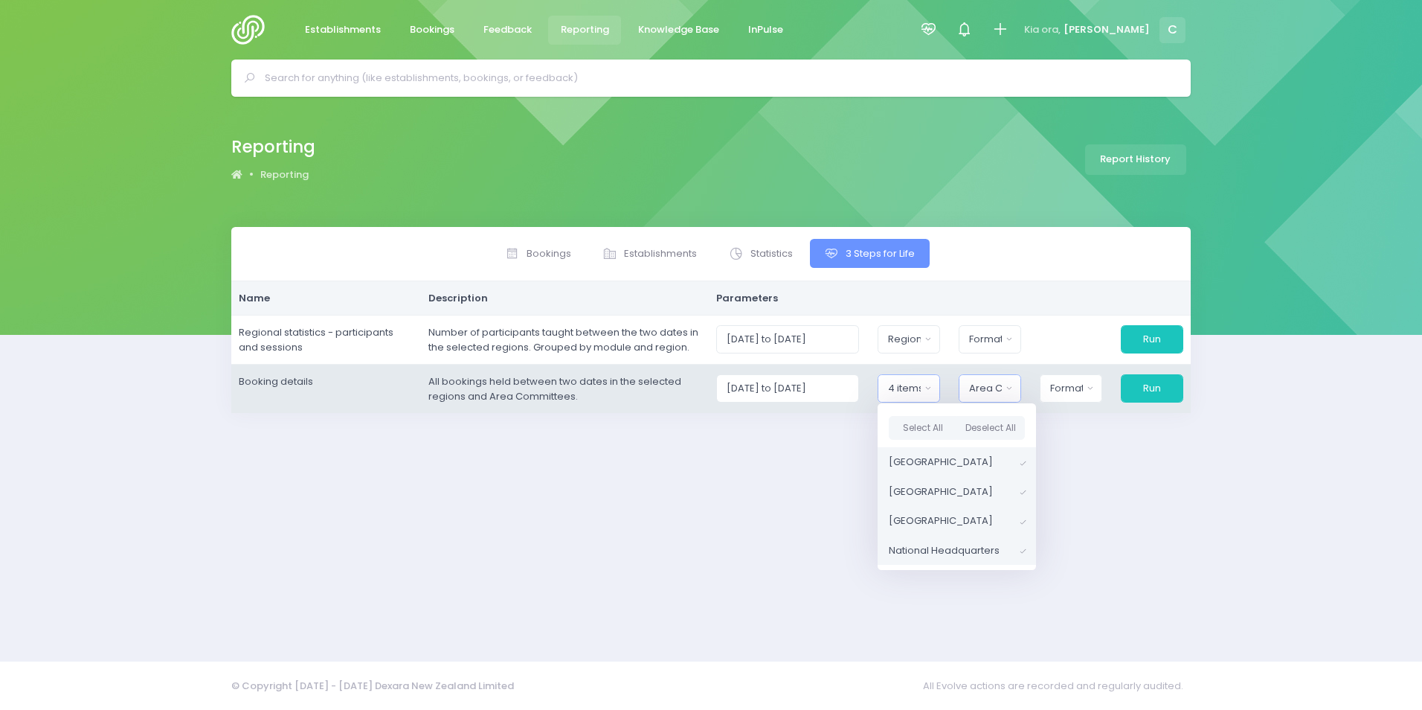
click at [991, 388] on div "Area Committee" at bounding box center [985, 388] width 32 height 15
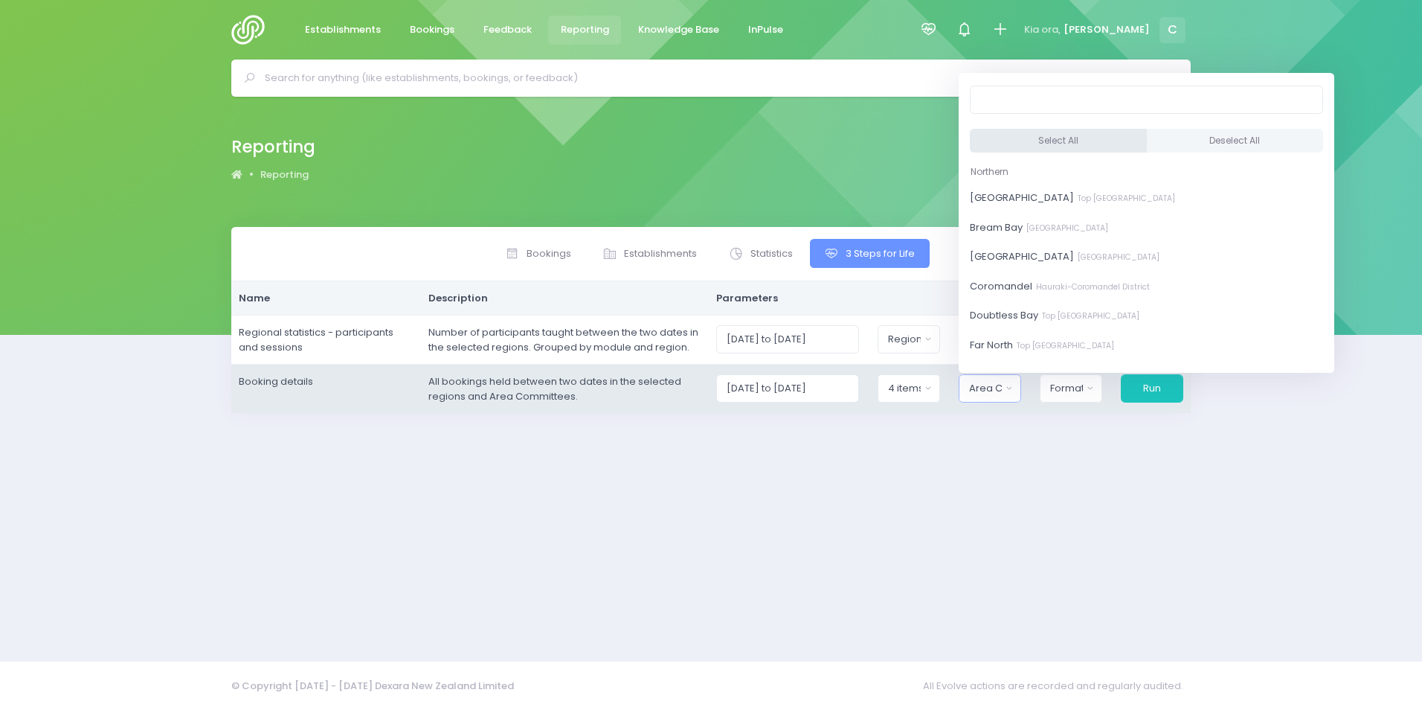
click at [1056, 139] on button "Select All" at bounding box center [1058, 141] width 177 height 25
select select "[GEOGRAPHIC_DATA]"
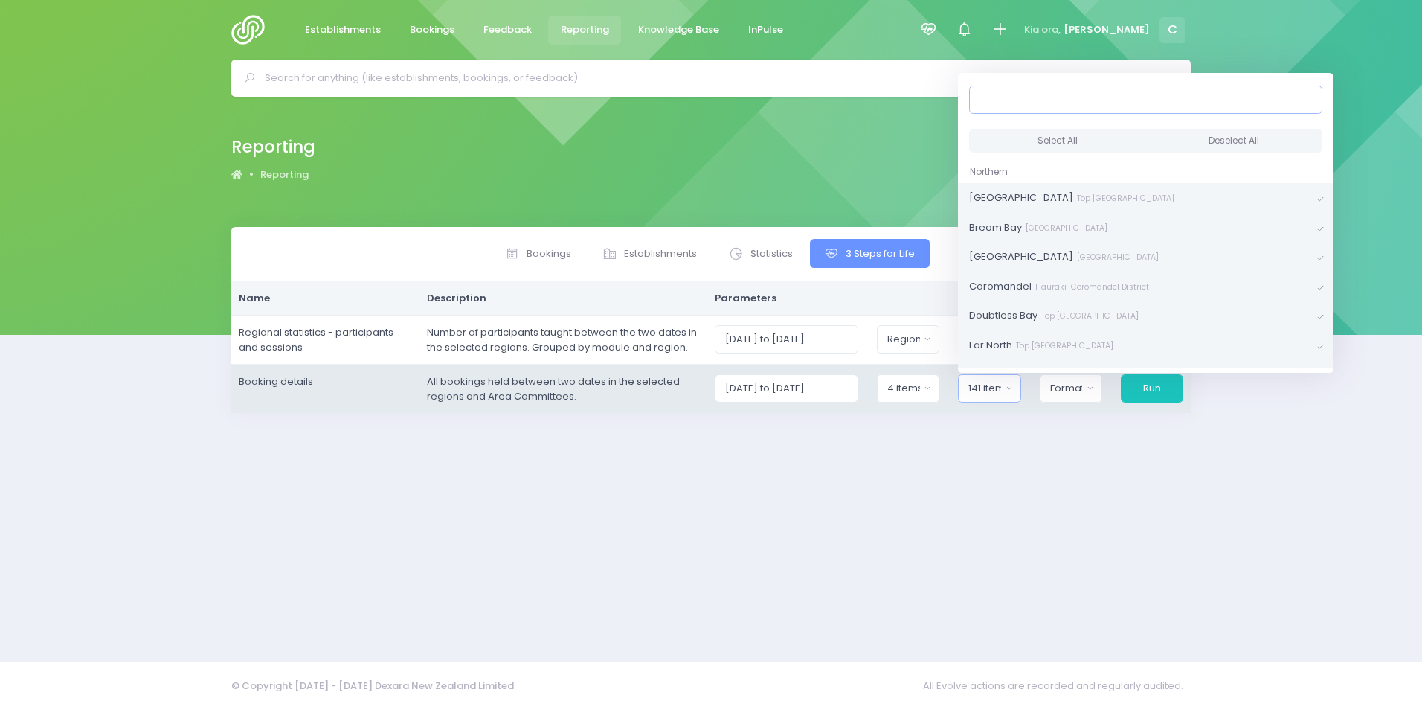
scroll to position [3, 0]
click at [1035, 138] on button "Select All" at bounding box center [1057, 141] width 177 height 25
click at [1032, 130] on button "Select All" at bounding box center [1057, 141] width 177 height 25
click at [1027, 140] on button "Select All" at bounding box center [1057, 141] width 177 height 25
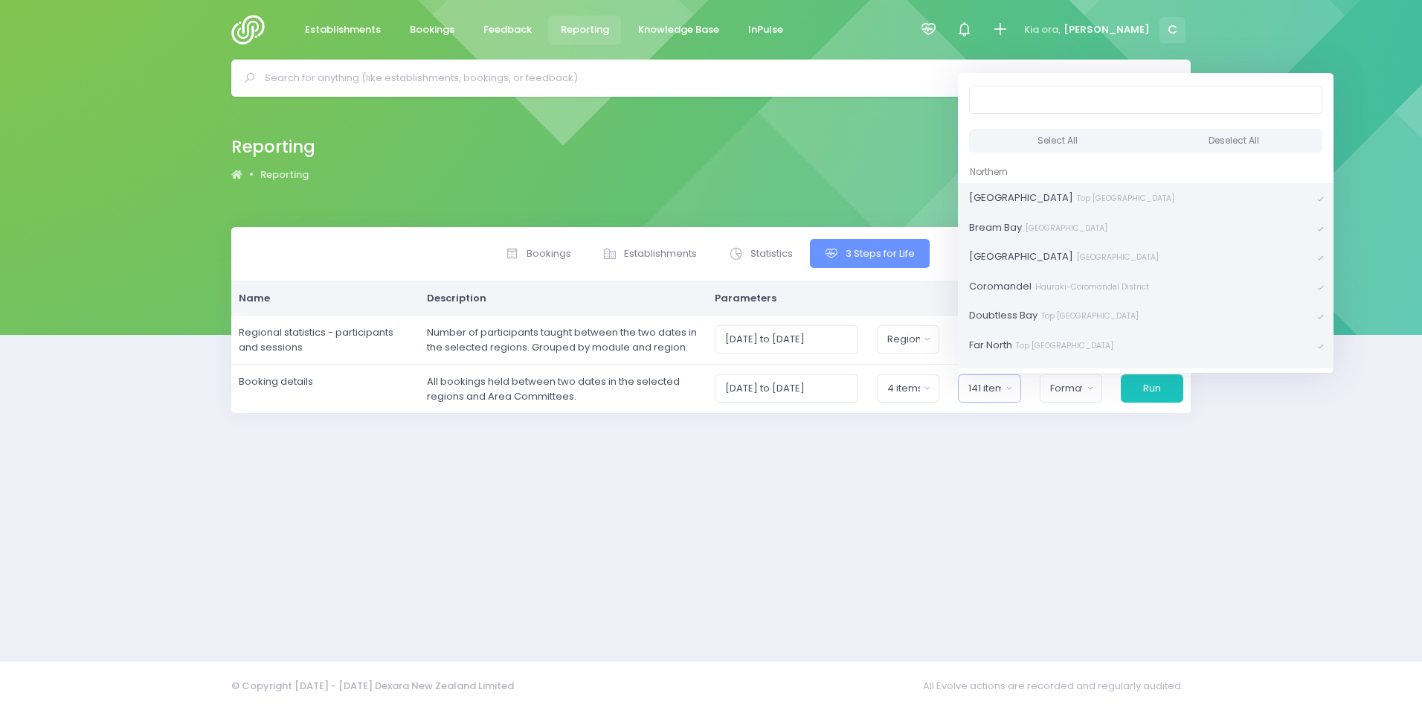
drag, startPoint x: 1084, startPoint y: 540, endPoint x: 1079, endPoint y: 429, distance: 111.0
click at [1084, 537] on div "Bookings Establishments Statistics 3 Steps for Life Name" at bounding box center [711, 435] width 997 height 416
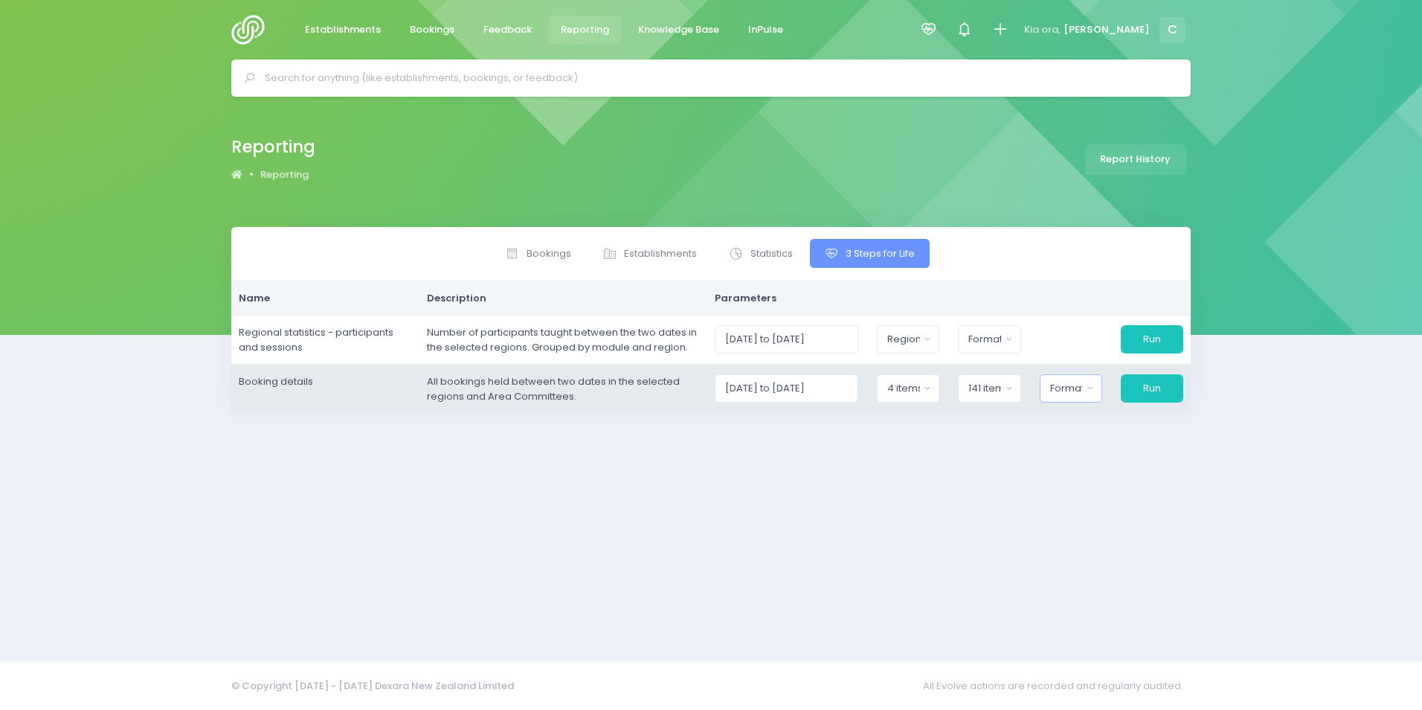
click at [1075, 391] on div "Format" at bounding box center [1066, 388] width 33 height 15
click at [1074, 448] on span "Excel Spreadsheet" at bounding box center [1096, 452] width 91 height 15
select select "excel"
click at [1154, 391] on button "Run" at bounding box center [1152, 388] width 64 height 28
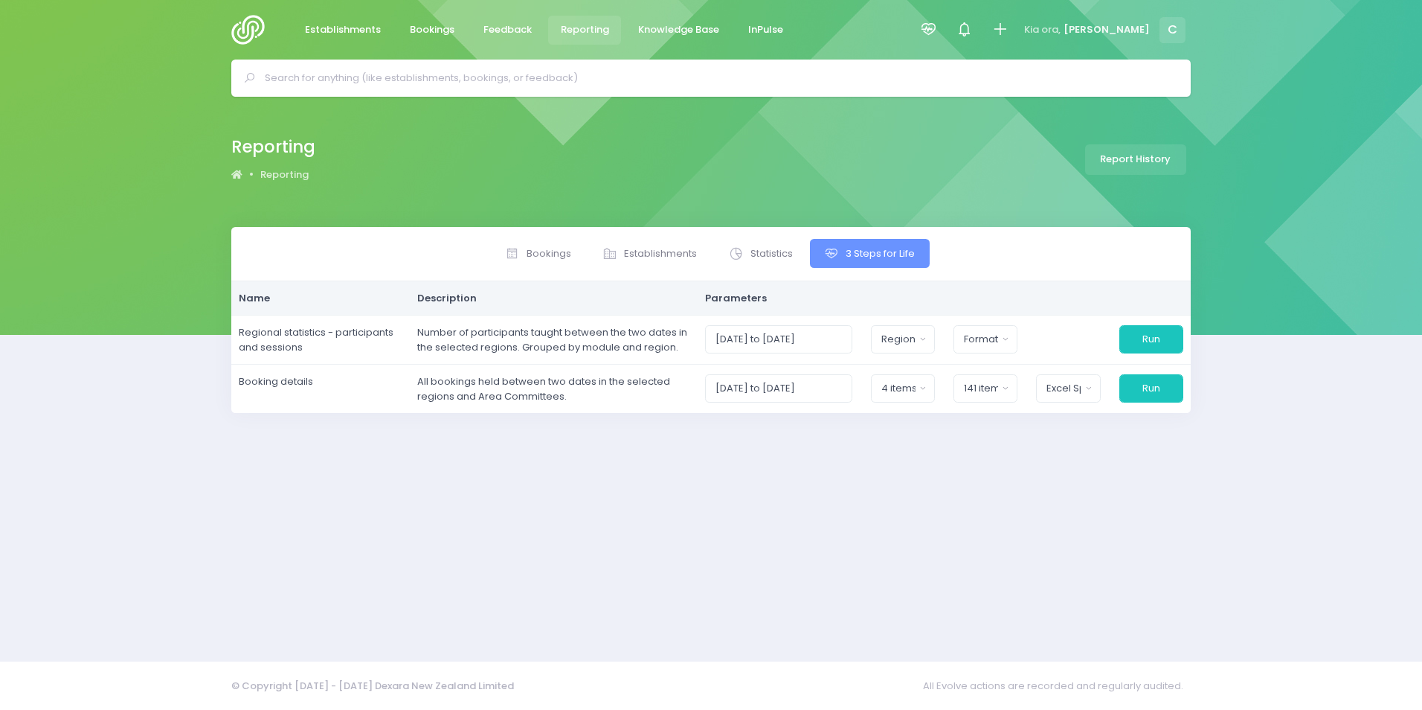
click at [985, 421] on div "Bookings Establishments Statistics 3 Steps for Life Name" at bounding box center [711, 435] width 997 height 416
